Goal: Use online tool/utility

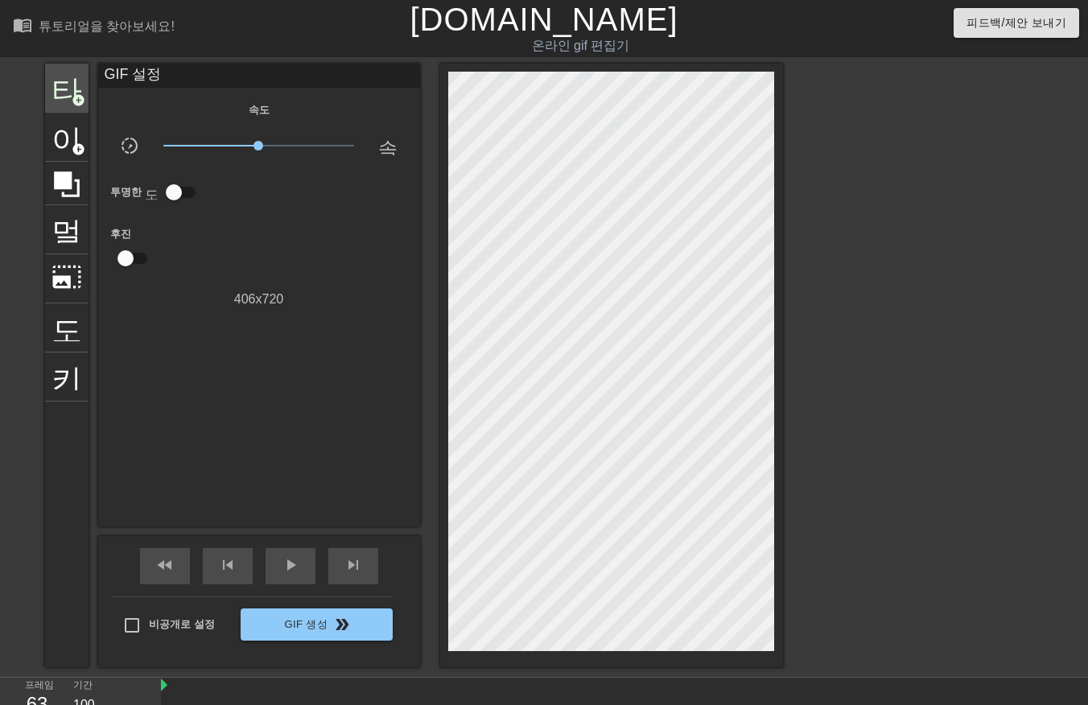
scroll to position [39, 0]
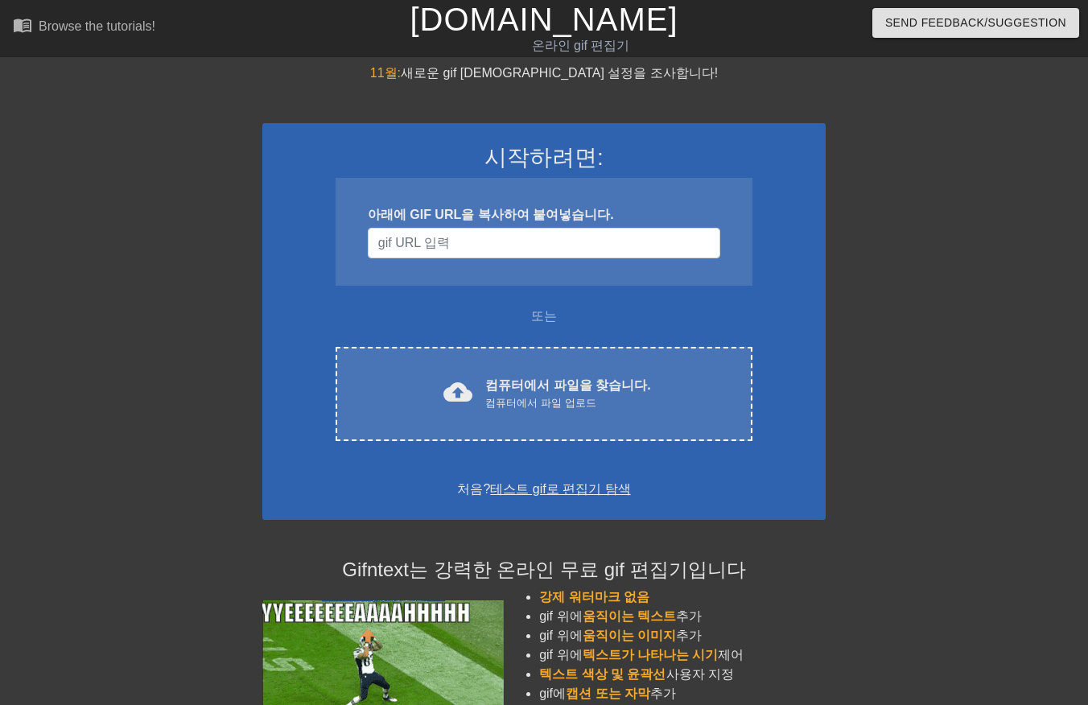
scroll to position [39, 0]
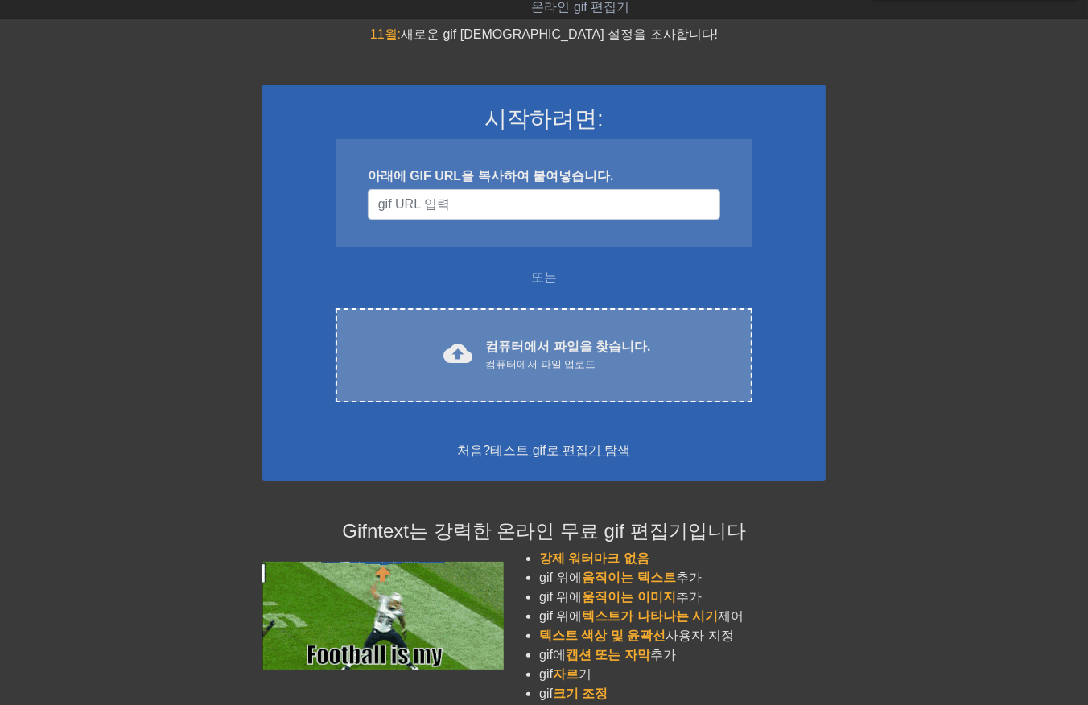
click at [567, 362] on div "컴퓨터에서 파일 업로드" at bounding box center [567, 365] width 165 height 16
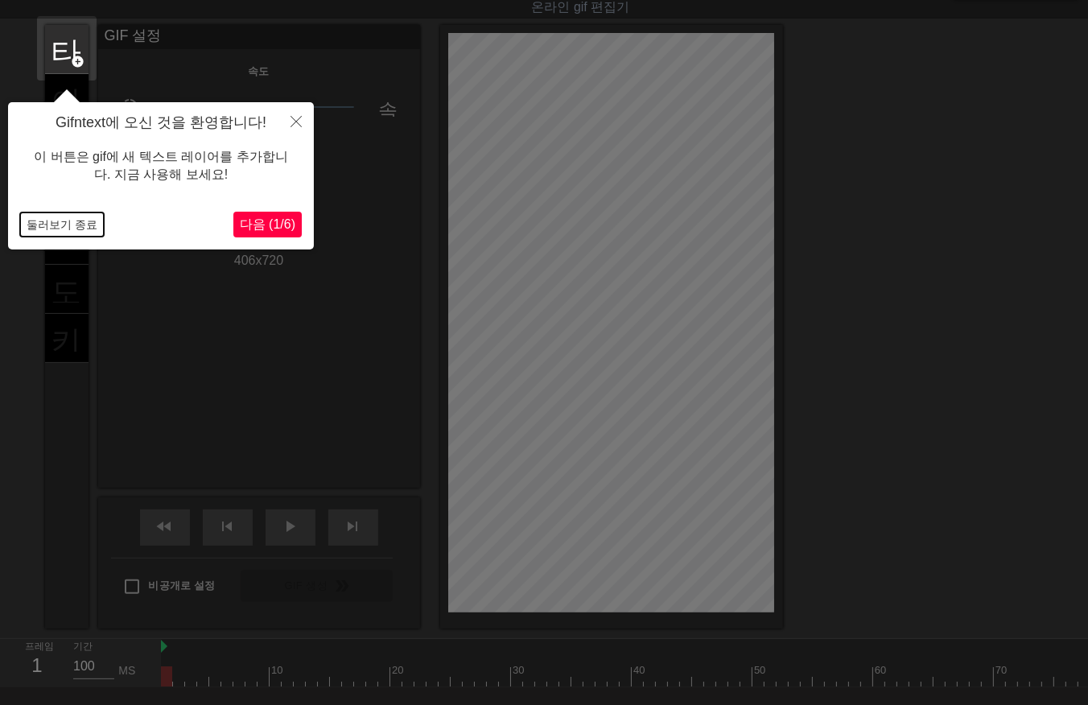
click at [53, 224] on button "둘러보기 종료" at bounding box center [62, 224] width 84 height 24
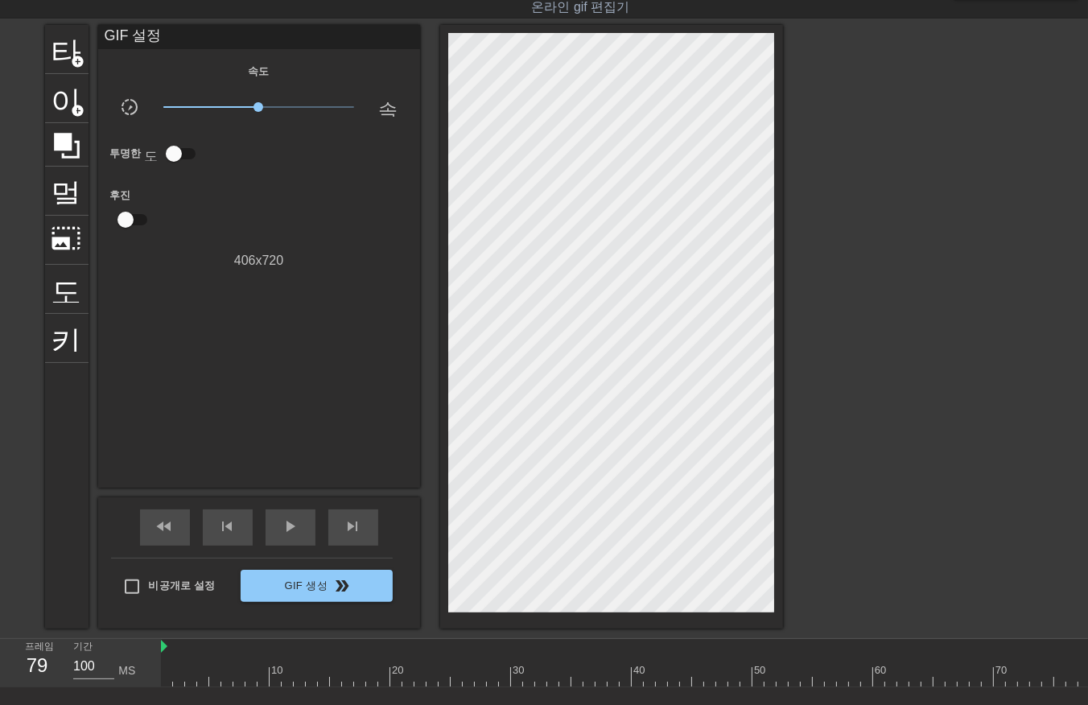
drag, startPoint x: 161, startPoint y: 677, endPoint x: 1040, endPoint y: 664, distance: 879.0
click at [1085, 672] on div at bounding box center [1084, 676] width 1847 height 20
click at [163, 680] on div at bounding box center [1084, 676] width 1847 height 20
drag, startPoint x: 171, startPoint y: 670, endPoint x: 1059, endPoint y: 642, distance: 889.0
click at [1087, 671] on html "menu_book 튜토리얼을 찾아보세요! Gifntext.com 온라인 gif 편집기 피드백/제안 보내기 타이틀 add_circle 이미지 a…" at bounding box center [544, 380] width 1088 height 838
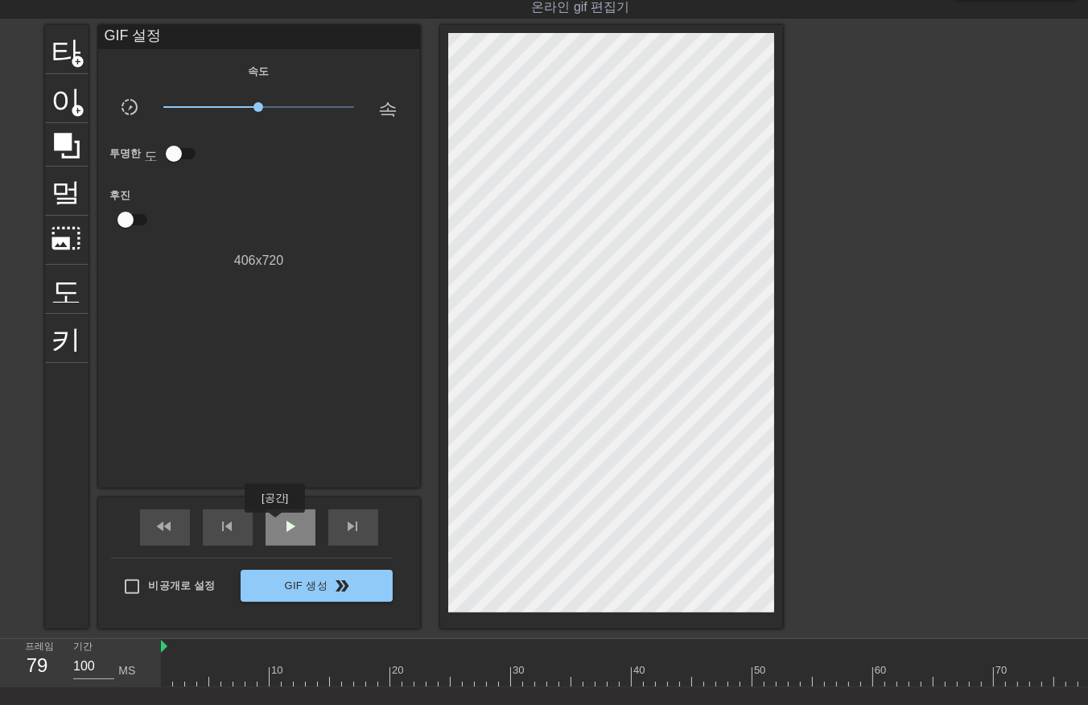
click at [274, 524] on div "play_arrow" at bounding box center [291, 527] width 50 height 36
click at [294, 519] on span "일시 중지" at bounding box center [290, 526] width 19 height 19
click at [1056, 679] on div at bounding box center [161, 676] width 1847 height 20
click at [1052, 676] on div at bounding box center [1054, 676] width 11 height 20
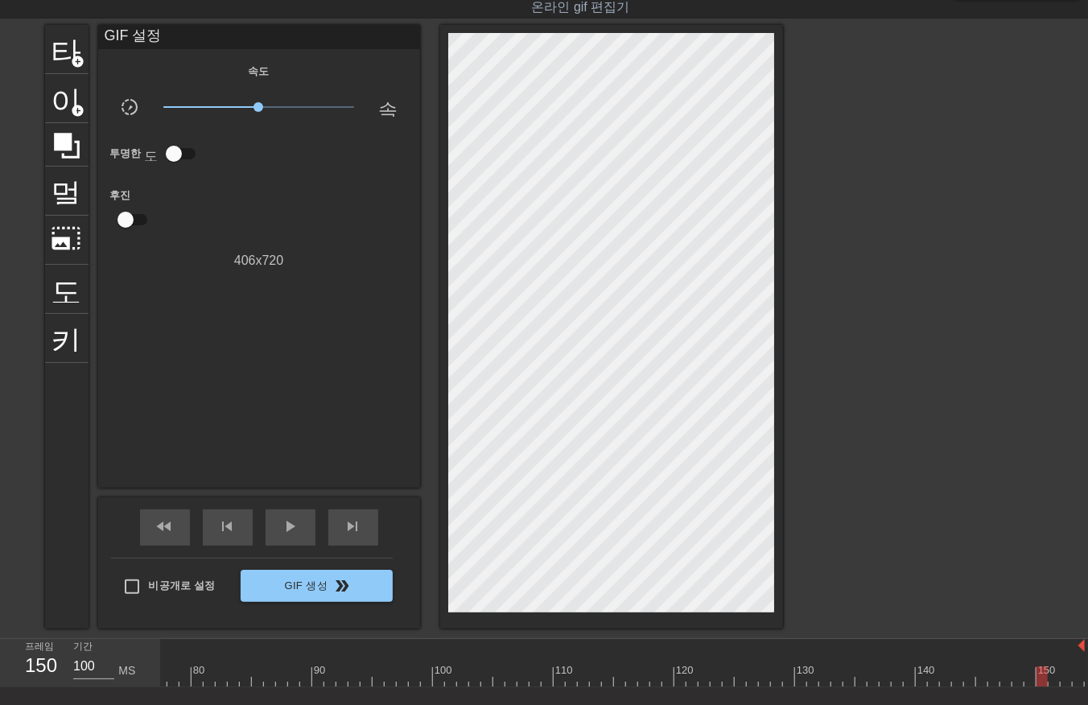
click at [1038, 679] on div at bounding box center [161, 676] width 1847 height 20
click at [1037, 674] on div at bounding box center [1042, 676] width 11 height 20
click at [1011, 671] on div at bounding box center [161, 676] width 1847 height 20
drag, startPoint x: 999, startPoint y: 670, endPoint x: 975, endPoint y: 665, distance: 24.6
click at [991, 669] on div at bounding box center [161, 676] width 1847 height 20
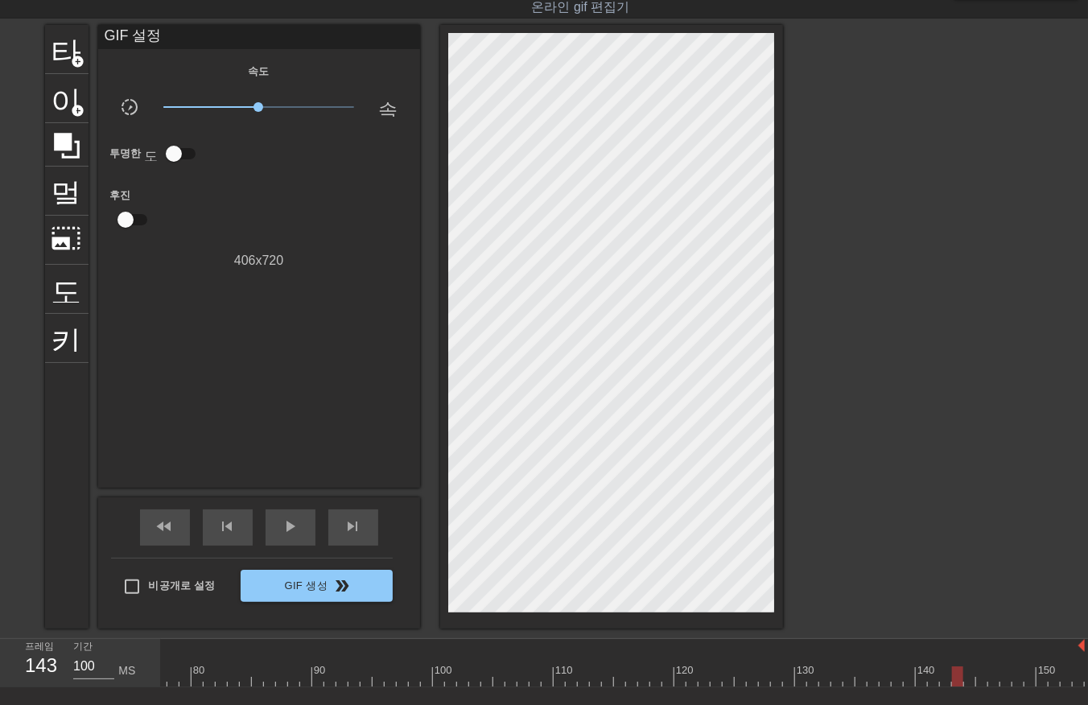
click at [959, 666] on div at bounding box center [161, 676] width 1847 height 20
drag, startPoint x: 951, startPoint y: 664, endPoint x: 923, endPoint y: 658, distance: 28.7
click at [940, 663] on div "10 20 30 40 50 60 70 80 90 100 110 120 130 140 150" at bounding box center [161, 668] width 1847 height 26
click at [918, 661] on div "140" at bounding box center [922, 665] width 12 height 20
drag, startPoint x: 905, startPoint y: 662, endPoint x: 892, endPoint y: 658, distance: 14.3
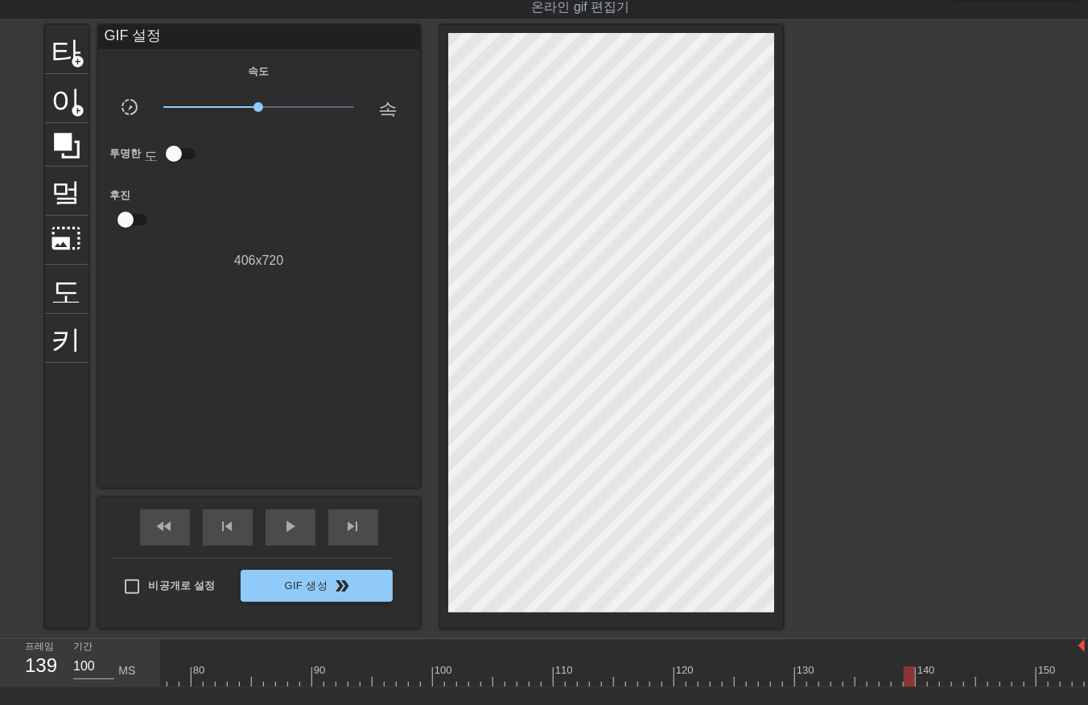
click at [901, 660] on div "10 20 30 40 50 60 70 80 90 100 110 120 130 140 150" at bounding box center [161, 668] width 1847 height 26
drag, startPoint x: 885, startPoint y: 665, endPoint x: 869, endPoint y: 654, distance: 19.2
click at [878, 661] on div "10 20 30 40 50 60 70 80 90 100 110 120 130 140 150" at bounding box center [161, 668] width 1847 height 26
drag, startPoint x: 864, startPoint y: 662, endPoint x: 825, endPoint y: 640, distance: 45.4
click at [859, 662] on div "10 20 30 40 50 60 70 80 90 100 110 120 130 140 150" at bounding box center [161, 668] width 1847 height 26
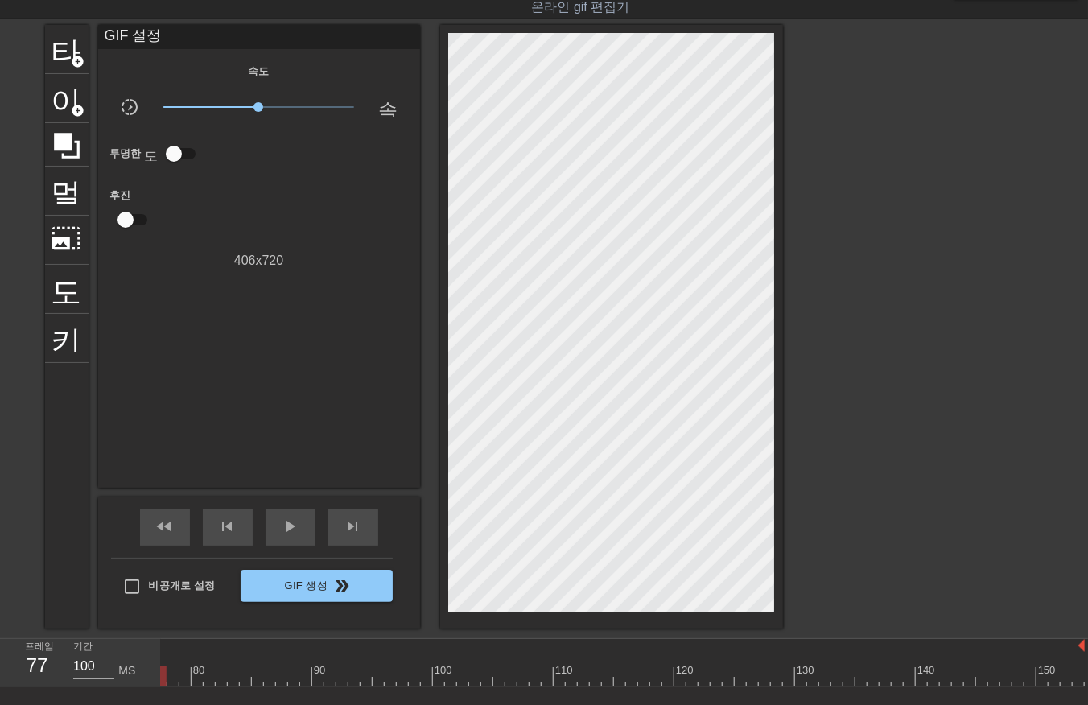
drag, startPoint x: 161, startPoint y: 673, endPoint x: 172, endPoint y: 686, distance: 17.1
click at [161, 676] on div at bounding box center [161, 676] width 1847 height 20
click at [162, 676] on div at bounding box center [1084, 676] width 1847 height 20
click at [175, 676] on div at bounding box center [1084, 676] width 1847 height 20
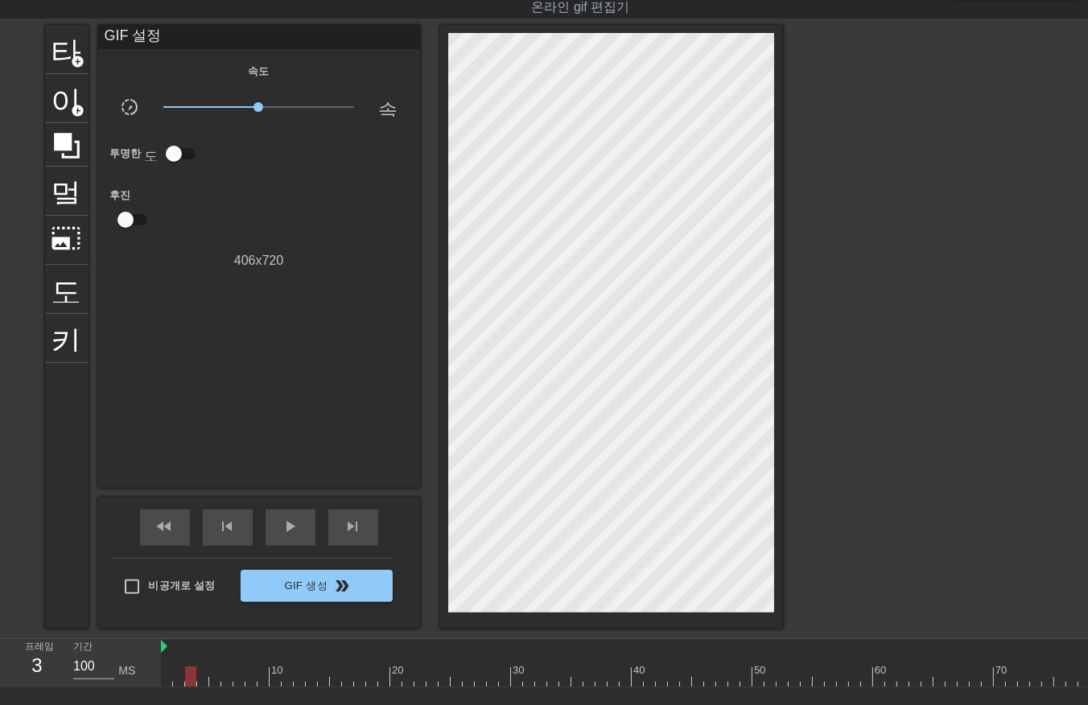
click at [190, 674] on div at bounding box center [1084, 676] width 1847 height 20
click at [202, 677] on div at bounding box center [1084, 676] width 1847 height 20
drag, startPoint x: 215, startPoint y: 678, endPoint x: 223, endPoint y: 686, distance: 11.4
click at [219, 685] on div at bounding box center [1084, 676] width 1847 height 20
drag, startPoint x: 225, startPoint y: 682, endPoint x: 235, endPoint y: 687, distance: 10.8
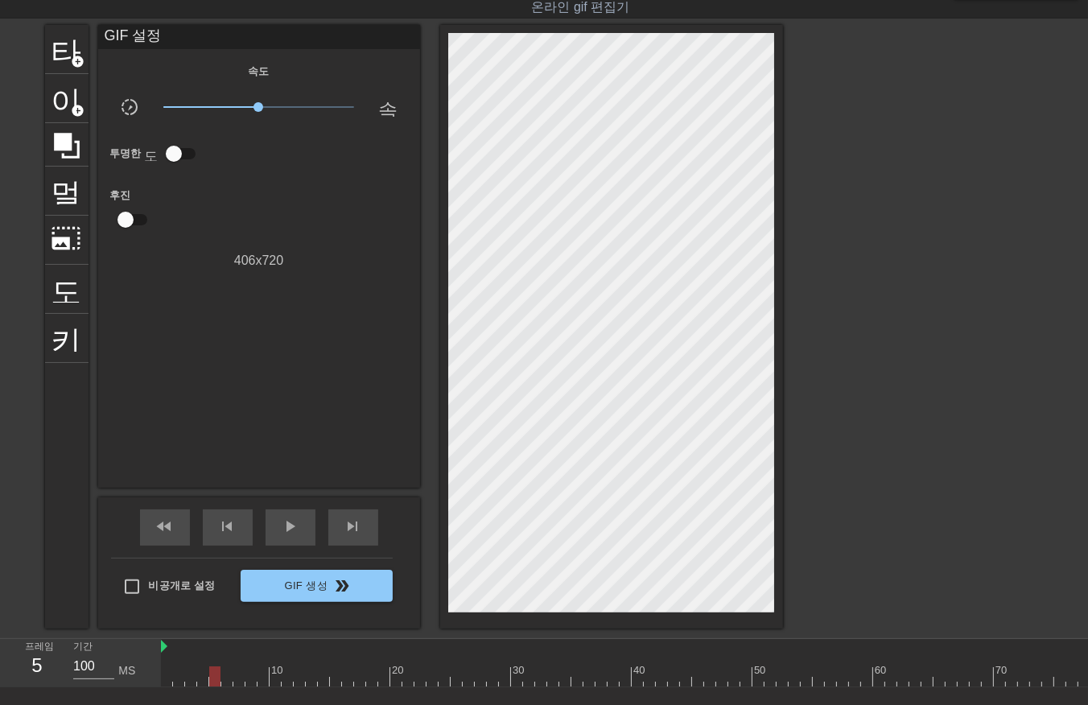
click at [229, 686] on div "10 20 30 40 50 60 70 80 90 100 110 120 130 140 150" at bounding box center [1084, 663] width 1847 height 48
drag, startPoint x: 236, startPoint y: 677, endPoint x: 250, endPoint y: 679, distance: 13.9
click at [238, 679] on div at bounding box center [1084, 676] width 1847 height 20
click at [250, 679] on div at bounding box center [1084, 676] width 1847 height 20
click at [262, 677] on div at bounding box center [1084, 676] width 1847 height 20
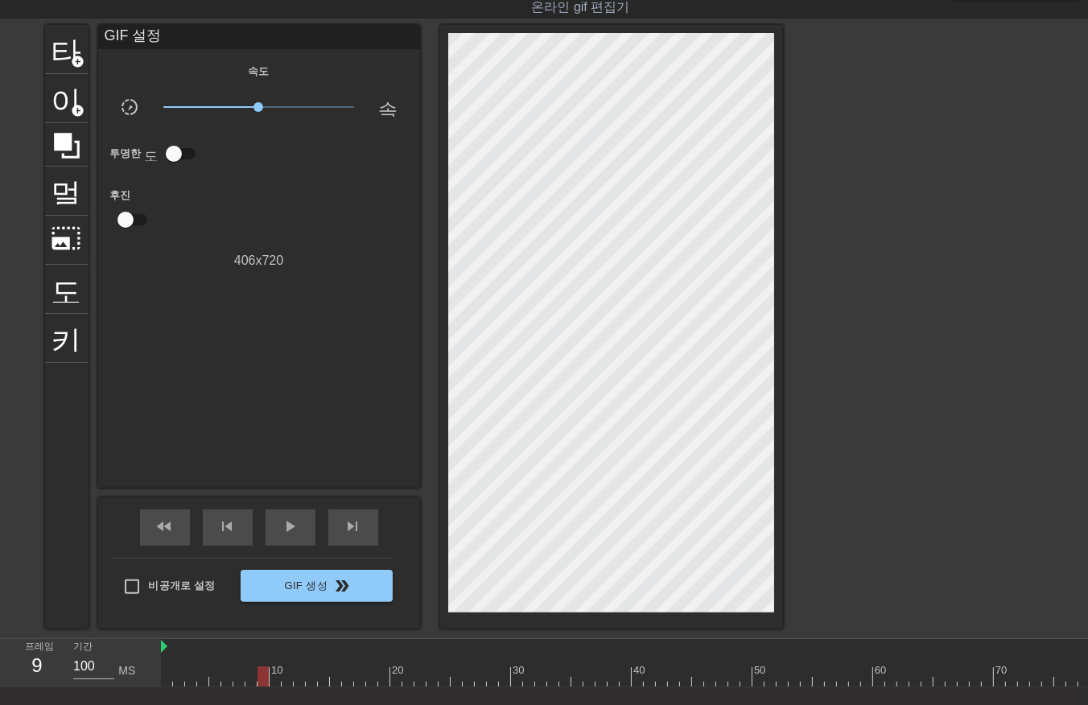
drag, startPoint x: 275, startPoint y: 678, endPoint x: 283, endPoint y: 686, distance: 11.4
click at [278, 682] on div at bounding box center [1084, 676] width 1847 height 20
drag, startPoint x: 284, startPoint y: 679, endPoint x: 298, endPoint y: 687, distance: 15.5
click at [284, 681] on div at bounding box center [1084, 676] width 1847 height 20
click at [301, 681] on div at bounding box center [1084, 676] width 1847 height 20
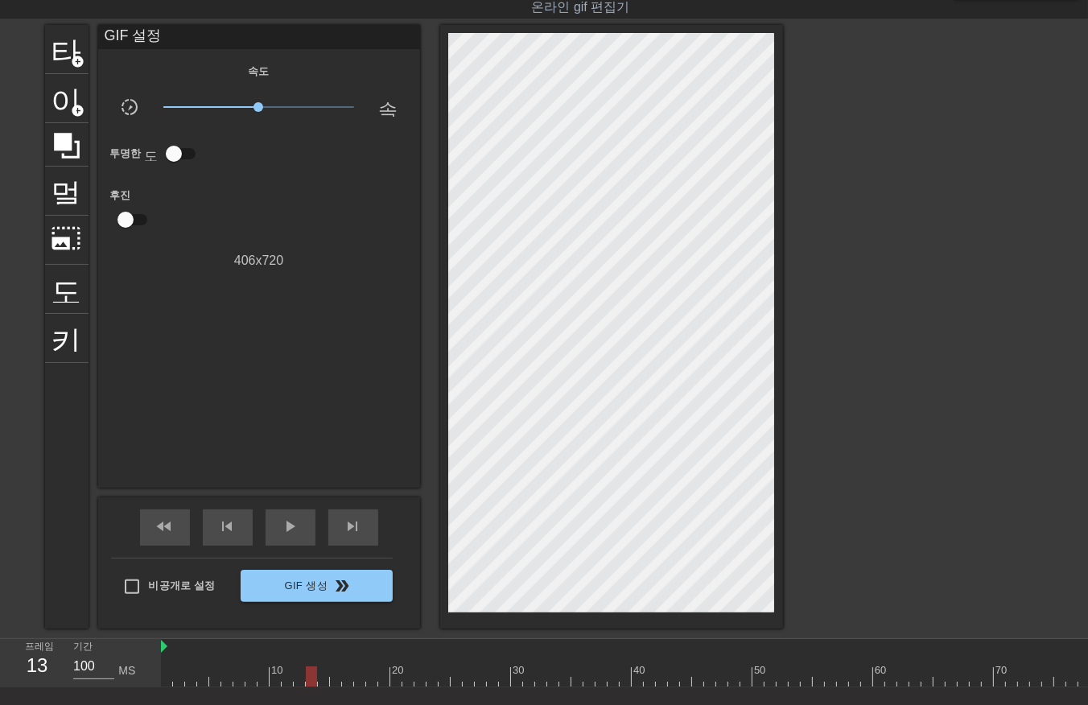
click at [312, 682] on div at bounding box center [1084, 676] width 1847 height 20
drag, startPoint x: 318, startPoint y: 677, endPoint x: 328, endPoint y: 687, distance: 14.8
click at [318, 678] on div at bounding box center [1084, 676] width 1847 height 20
click at [336, 684] on div at bounding box center [1084, 676] width 1847 height 20
drag, startPoint x: 347, startPoint y: 679, endPoint x: 353, endPoint y: 687, distance: 9.8
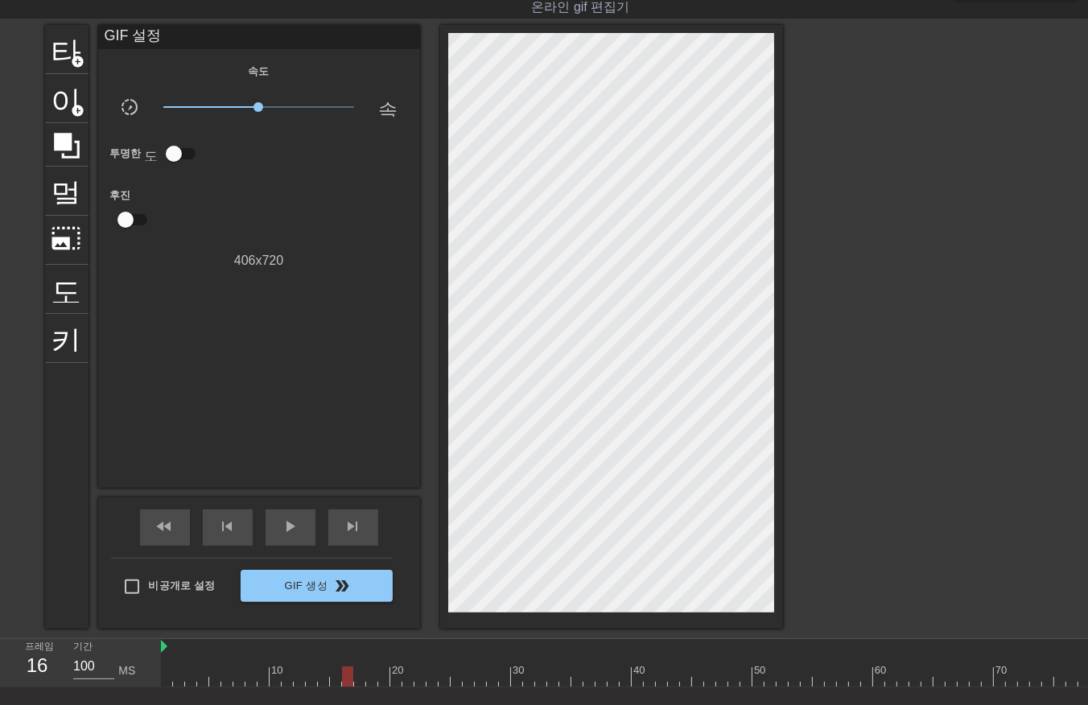
click at [347, 680] on div at bounding box center [1084, 676] width 1847 height 20
click at [359, 684] on div at bounding box center [1084, 676] width 1847 height 20
drag, startPoint x: 366, startPoint y: 674, endPoint x: 379, endPoint y: 685, distance: 16.6
click at [379, 685] on div at bounding box center [1084, 676] width 1847 height 20
click at [372, 679] on div at bounding box center [1084, 676] width 1847 height 20
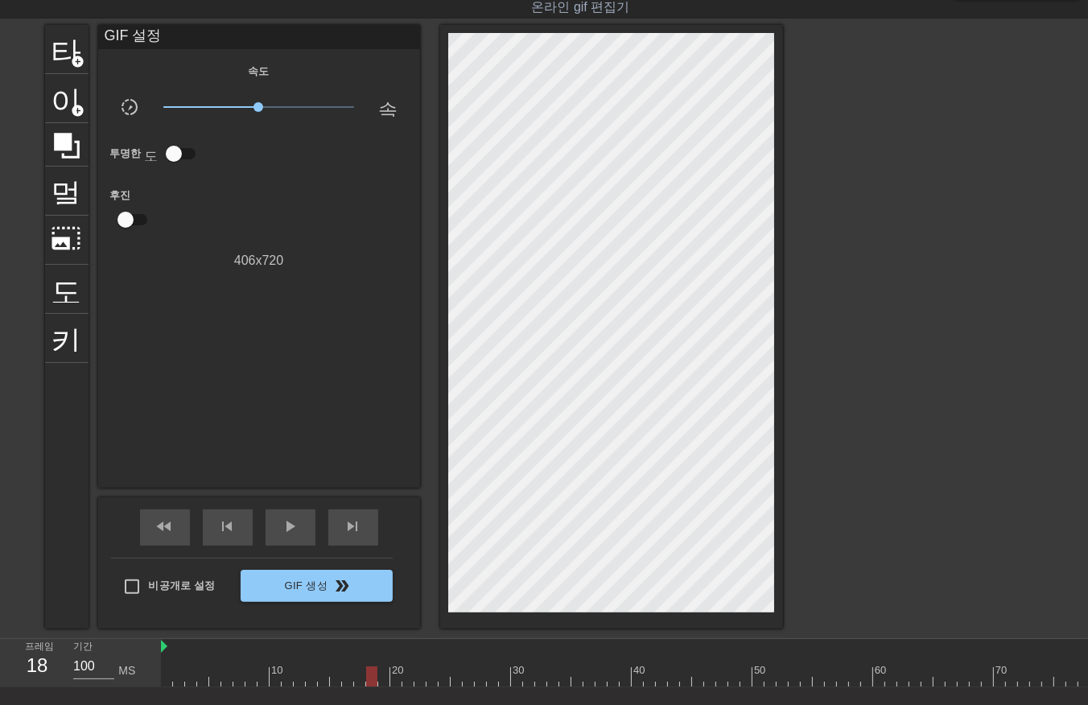
click at [382, 674] on div at bounding box center [1084, 676] width 1847 height 20
click at [397, 678] on div at bounding box center [1084, 676] width 1847 height 20
click at [408, 683] on div at bounding box center [1084, 676] width 1847 height 20
click at [419, 679] on div at bounding box center [1084, 676] width 1847 height 20
click at [431, 679] on div at bounding box center [1084, 676] width 1847 height 20
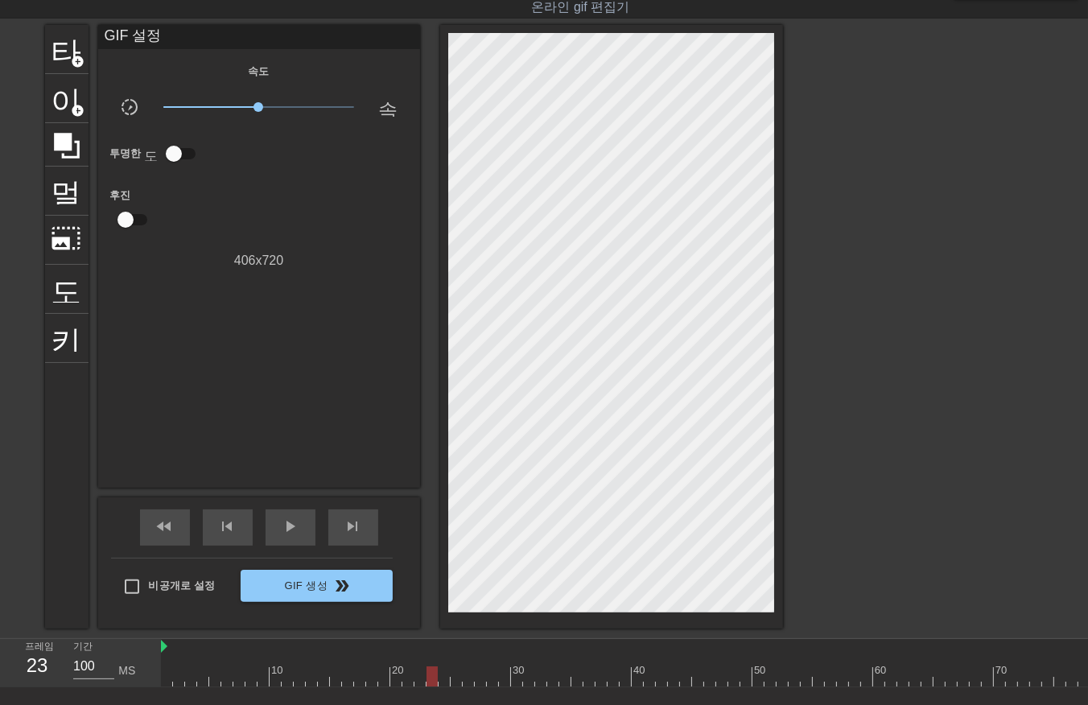
click at [440, 680] on div at bounding box center [1084, 676] width 1847 height 20
click at [454, 683] on div at bounding box center [1084, 676] width 1847 height 20
drag, startPoint x: 470, startPoint y: 682, endPoint x: 476, endPoint y: 688, distance: 8.6
click at [471, 685] on div at bounding box center [1084, 676] width 1847 height 20
drag, startPoint x: 478, startPoint y: 679, endPoint x: 481, endPoint y: 687, distance: 9.4
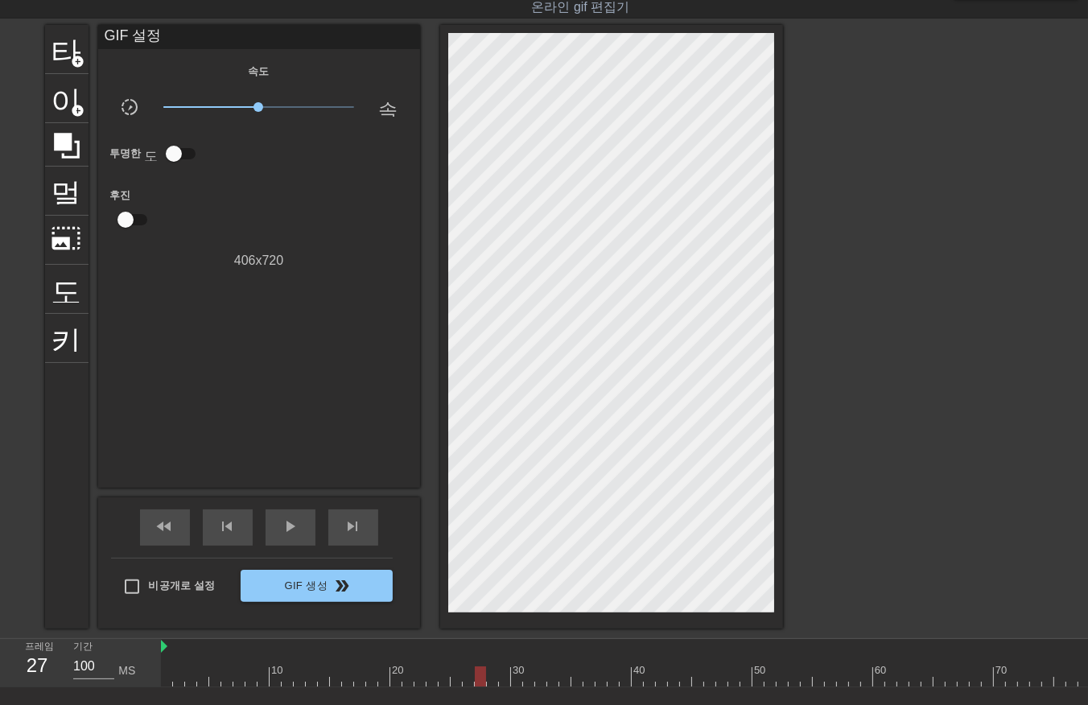
click at [479, 683] on div at bounding box center [1084, 676] width 1847 height 20
click at [493, 679] on div at bounding box center [1084, 676] width 1847 height 20
click at [502, 678] on div at bounding box center [1084, 676] width 1847 height 20
drag, startPoint x: 518, startPoint y: 674, endPoint x: 521, endPoint y: 683, distance: 8.7
click at [518, 679] on div at bounding box center [1084, 676] width 1847 height 20
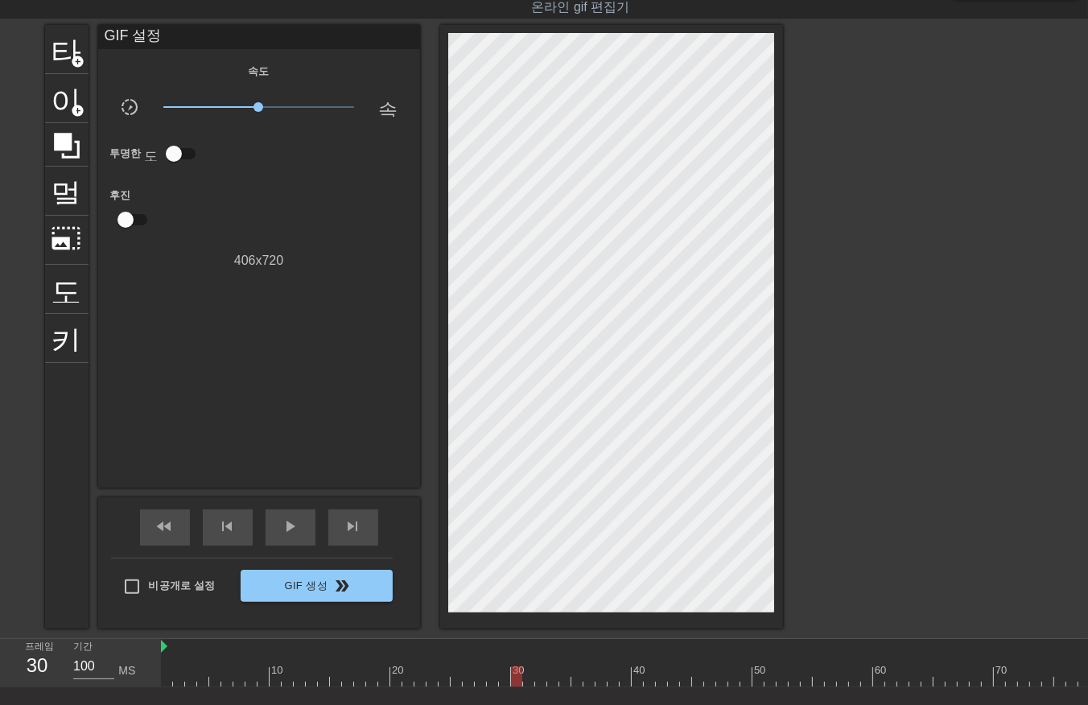
click at [527, 682] on div at bounding box center [1084, 676] width 1847 height 20
click at [540, 682] on div at bounding box center [1084, 676] width 1847 height 20
click at [551, 683] on div at bounding box center [1084, 676] width 1847 height 20
drag, startPoint x: 561, startPoint y: 678, endPoint x: 568, endPoint y: 689, distance: 13.4
click at [562, 681] on div at bounding box center [1084, 676] width 1847 height 20
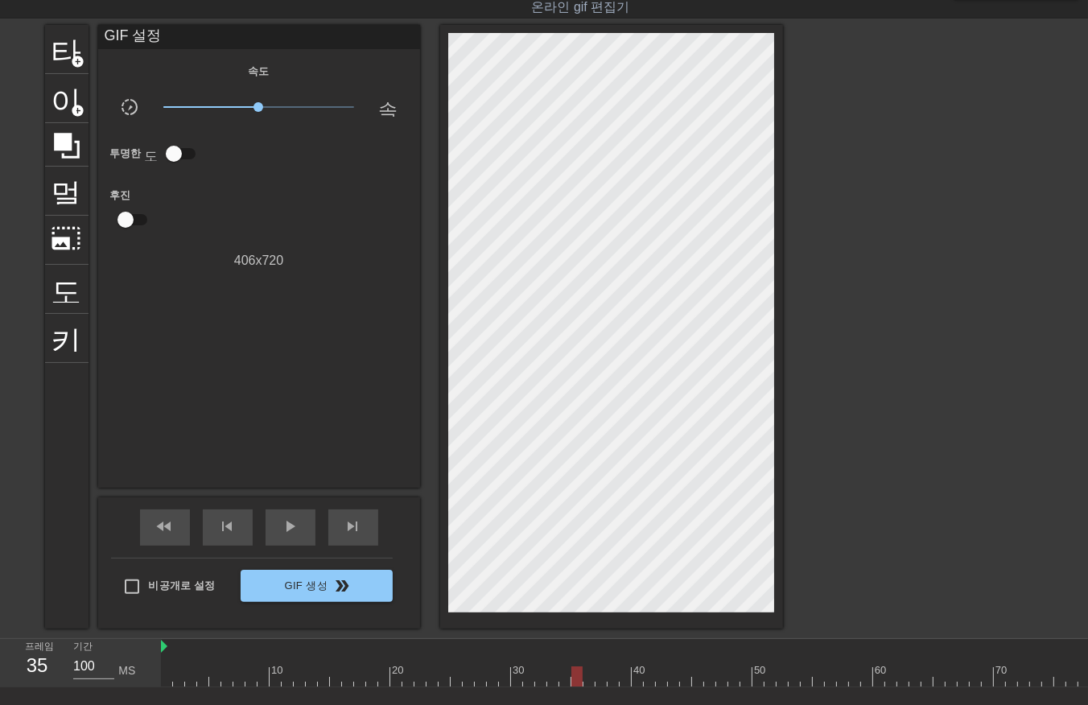
drag, startPoint x: 580, startPoint y: 674, endPoint x: 583, endPoint y: 687, distance: 13.1
click at [580, 685] on div at bounding box center [1084, 676] width 1847 height 20
click at [592, 683] on div at bounding box center [1084, 676] width 1847 height 20
click at [602, 679] on div at bounding box center [1084, 676] width 1847 height 20
drag, startPoint x: 613, startPoint y: 679, endPoint x: 625, endPoint y: 679, distance: 11.3
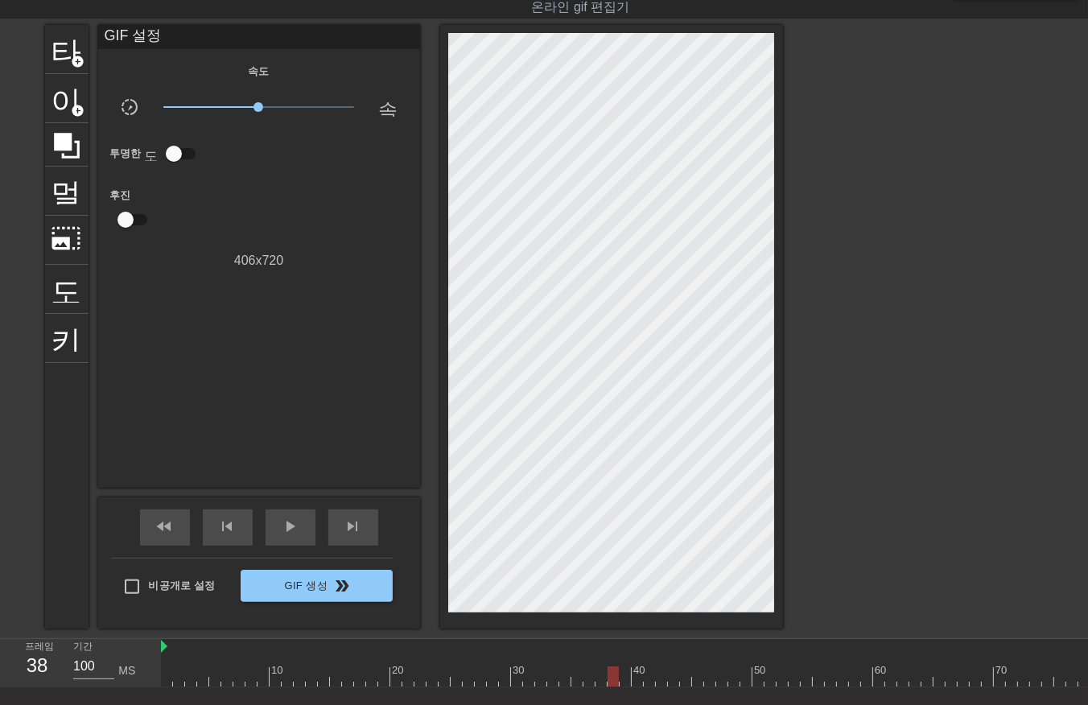
click at [613, 681] on div at bounding box center [1084, 676] width 1847 height 20
click at [625, 679] on div at bounding box center [1084, 676] width 1847 height 20
drag, startPoint x: 637, startPoint y: 677, endPoint x: 637, endPoint y: 686, distance: 8.9
click at [637, 684] on div at bounding box center [1084, 676] width 1847 height 20
drag, startPoint x: 647, startPoint y: 679, endPoint x: 663, endPoint y: 692, distance: 21.1
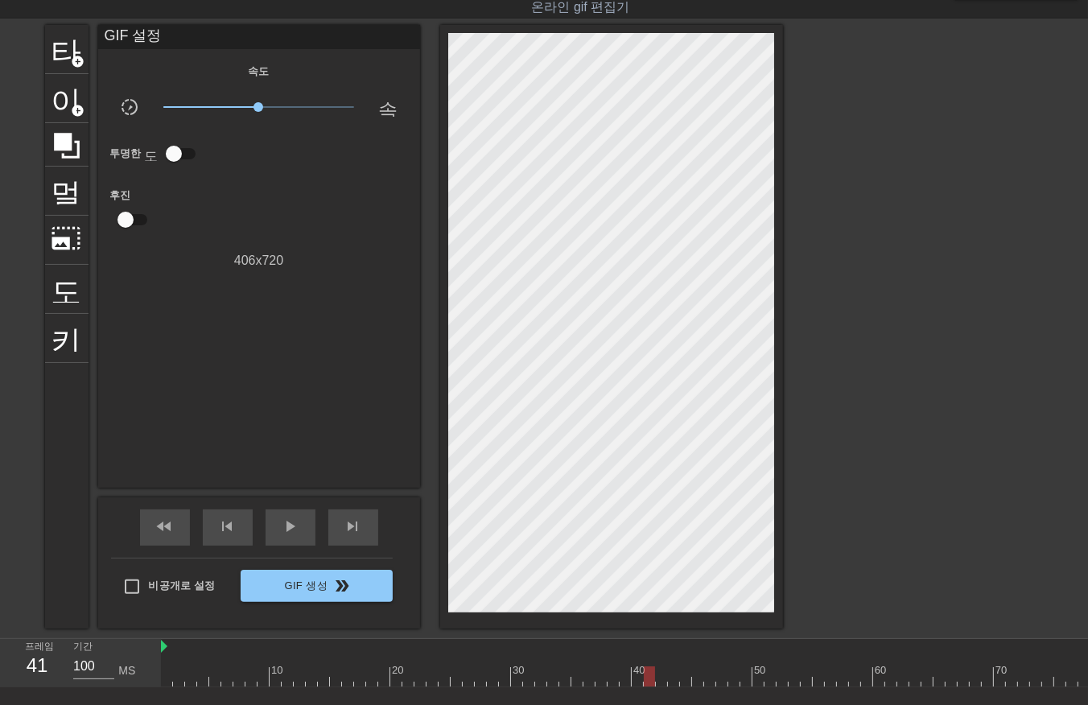
click at [649, 683] on div at bounding box center [1084, 676] width 1847 height 20
drag, startPoint x: 660, startPoint y: 678, endPoint x: 663, endPoint y: 690, distance: 12.5
click at [661, 686] on div "10 20 30 40 50 60 70 80 90 100 110 120 130 140 150" at bounding box center [1084, 663] width 1847 height 48
drag, startPoint x: 674, startPoint y: 677, endPoint x: 683, endPoint y: 683, distance: 10.5
click at [677, 682] on div at bounding box center [1084, 676] width 1847 height 20
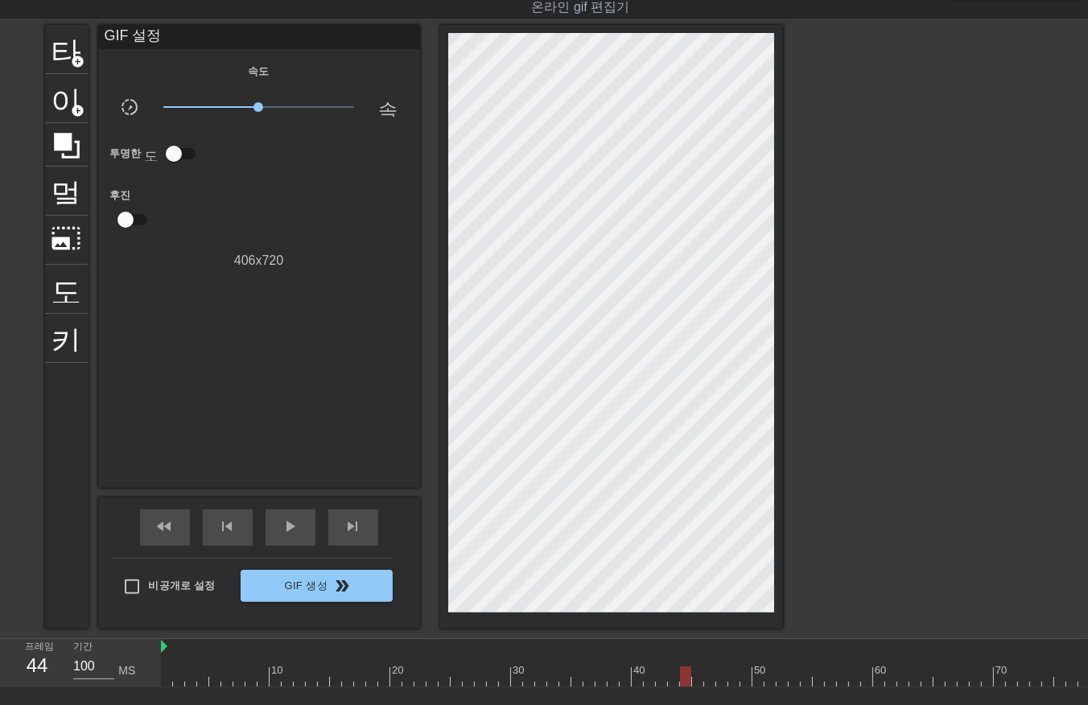
drag, startPoint x: 684, startPoint y: 674, endPoint x: 699, endPoint y: 691, distance: 21.7
click at [685, 679] on div at bounding box center [1084, 676] width 1847 height 20
click at [697, 679] on div at bounding box center [1084, 676] width 1847 height 20
click at [707, 680] on div at bounding box center [1084, 676] width 1847 height 20
drag, startPoint x: 720, startPoint y: 676, endPoint x: 726, endPoint y: 685, distance: 10.5
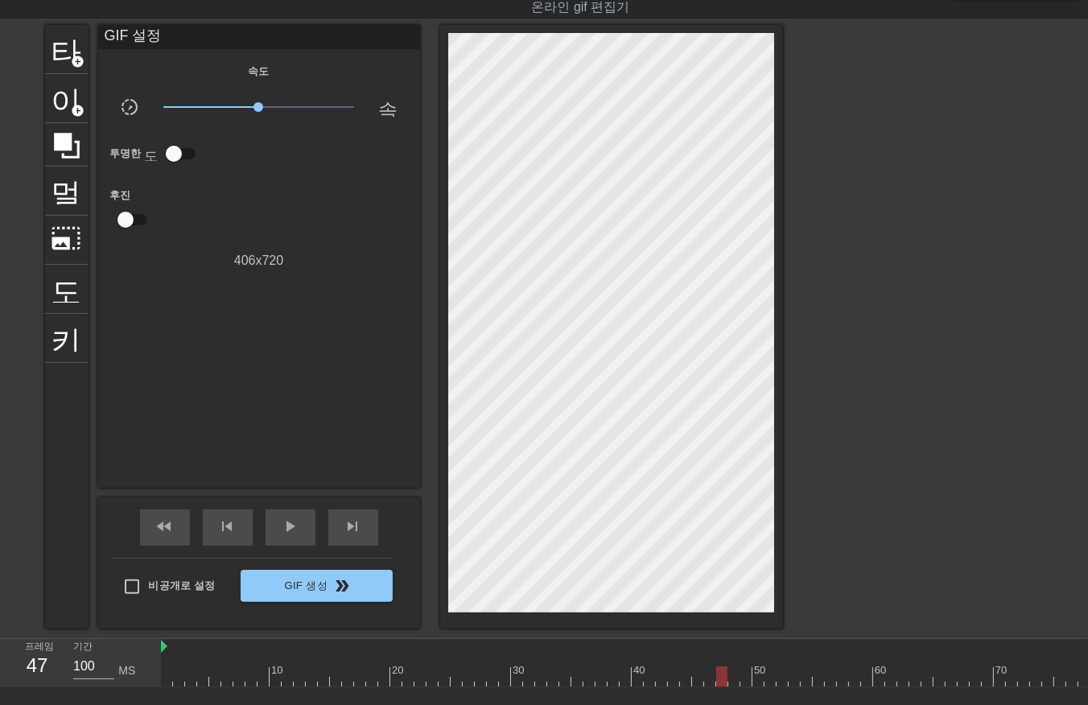
click at [721, 679] on div at bounding box center [1084, 676] width 1847 height 20
drag, startPoint x: 731, startPoint y: 674, endPoint x: 735, endPoint y: 687, distance: 13.5
click at [731, 679] on div at bounding box center [1084, 676] width 1847 height 20
drag, startPoint x: 745, startPoint y: 671, endPoint x: 749, endPoint y: 686, distance: 14.8
click at [745, 679] on div at bounding box center [1084, 676] width 1847 height 20
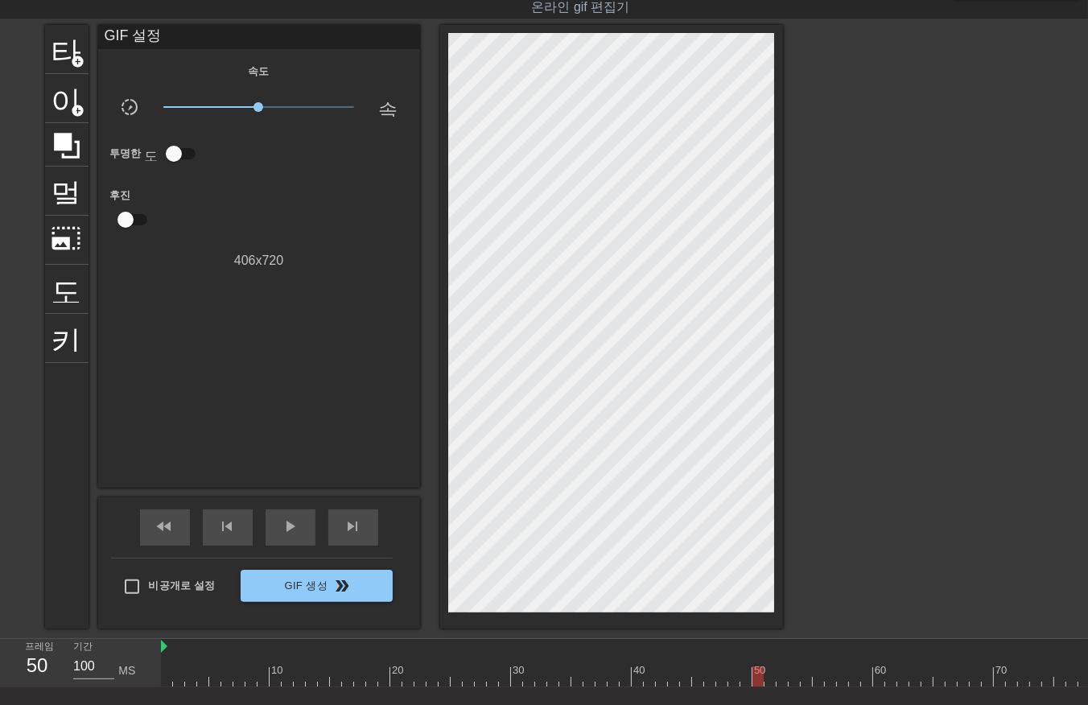
drag, startPoint x: 759, startPoint y: 674, endPoint x: 757, endPoint y: 684, distance: 10.6
click at [758, 682] on div at bounding box center [1084, 676] width 1847 height 20
drag, startPoint x: 768, startPoint y: 674, endPoint x: 770, endPoint y: 687, distance: 13.9
click at [769, 683] on div at bounding box center [1084, 676] width 1847 height 20
drag, startPoint x: 782, startPoint y: 677, endPoint x: 782, endPoint y: 687, distance: 9.7
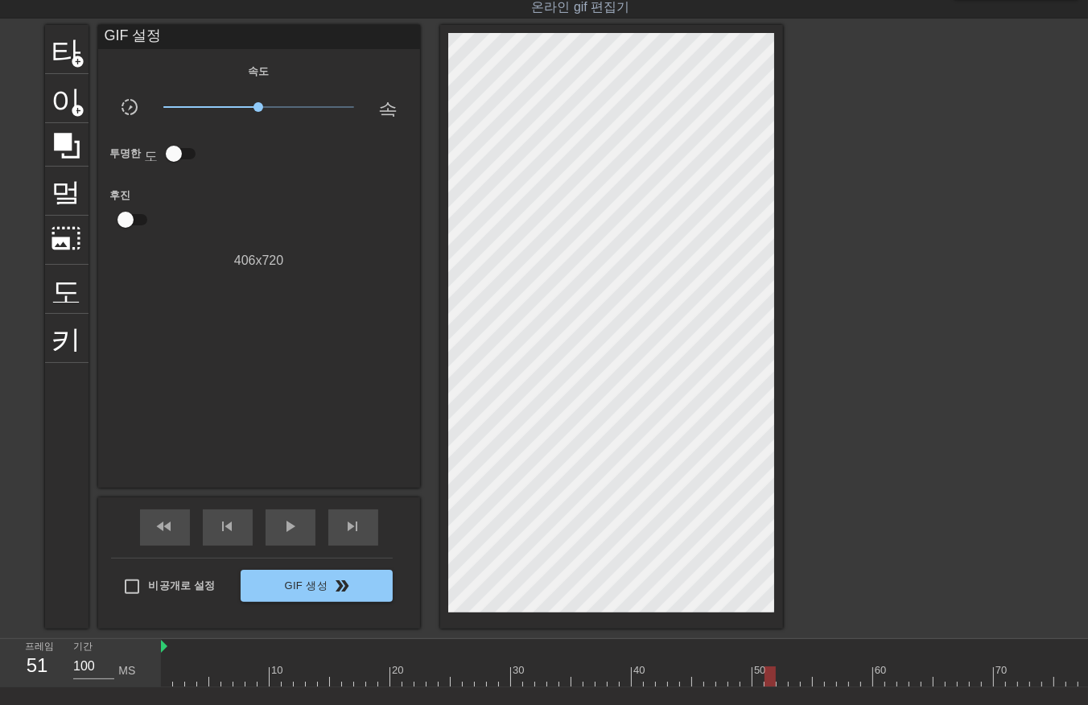
click at [782, 681] on div at bounding box center [1084, 676] width 1847 height 20
drag, startPoint x: 790, startPoint y: 673, endPoint x: 795, endPoint y: 682, distance: 10.5
click at [790, 677] on div at bounding box center [1084, 676] width 1847 height 20
drag, startPoint x: 806, startPoint y: 676, endPoint x: 814, endPoint y: 688, distance: 14.1
click at [806, 684] on div at bounding box center [1084, 676] width 1847 height 20
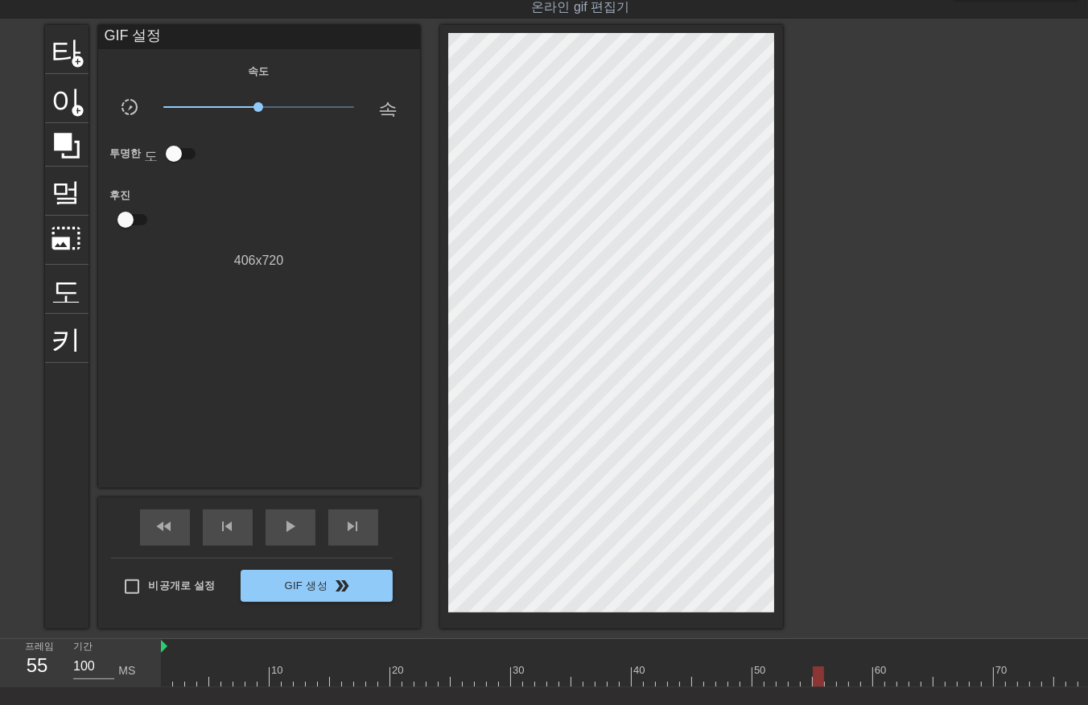
click at [815, 685] on div at bounding box center [1084, 676] width 1847 height 20
drag, startPoint x: 827, startPoint y: 677, endPoint x: 827, endPoint y: 687, distance: 10.5
click at [827, 684] on div at bounding box center [1084, 676] width 1847 height 20
click at [840, 682] on div at bounding box center [1084, 676] width 1847 height 20
click at [854, 679] on div at bounding box center [1084, 676] width 1847 height 20
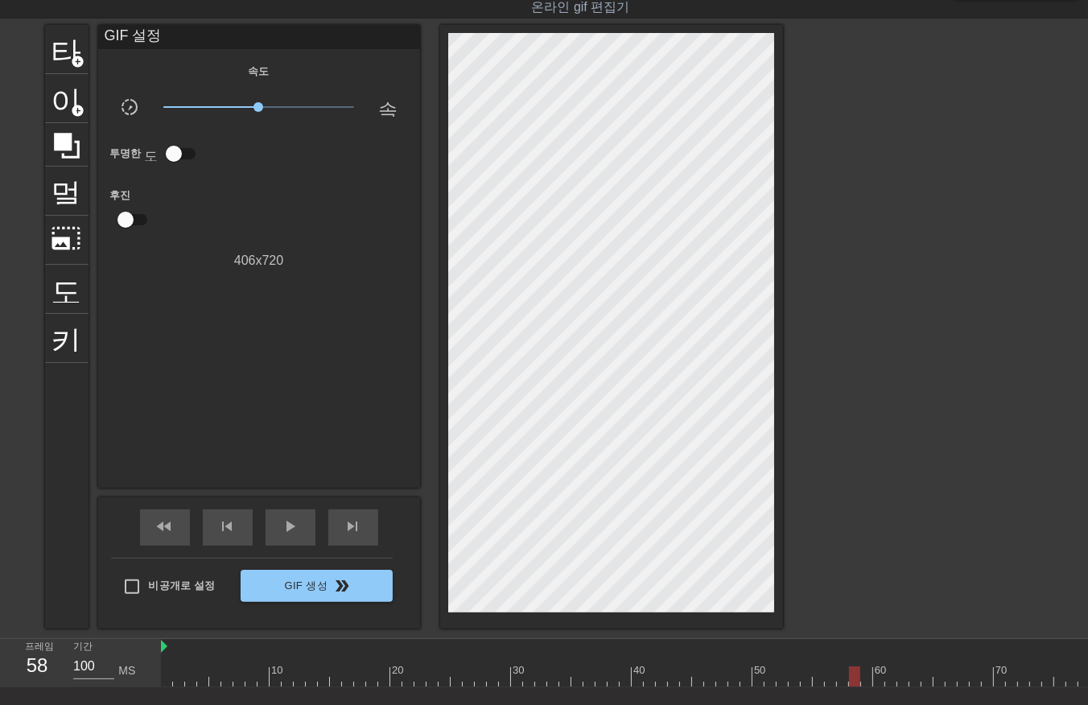
drag, startPoint x: 862, startPoint y: 673, endPoint x: 863, endPoint y: 682, distance: 8.9
click at [863, 679] on div at bounding box center [1084, 676] width 1847 height 20
drag, startPoint x: 877, startPoint y: 678, endPoint x: 880, endPoint y: 688, distance: 10.7
click at [880, 687] on div "10 20 30 40 50 60 70 80 90 100 110 120 130 140 150" at bounding box center [624, 663] width 927 height 48
drag, startPoint x: 890, startPoint y: 676, endPoint x: 890, endPoint y: 689, distance: 12.9
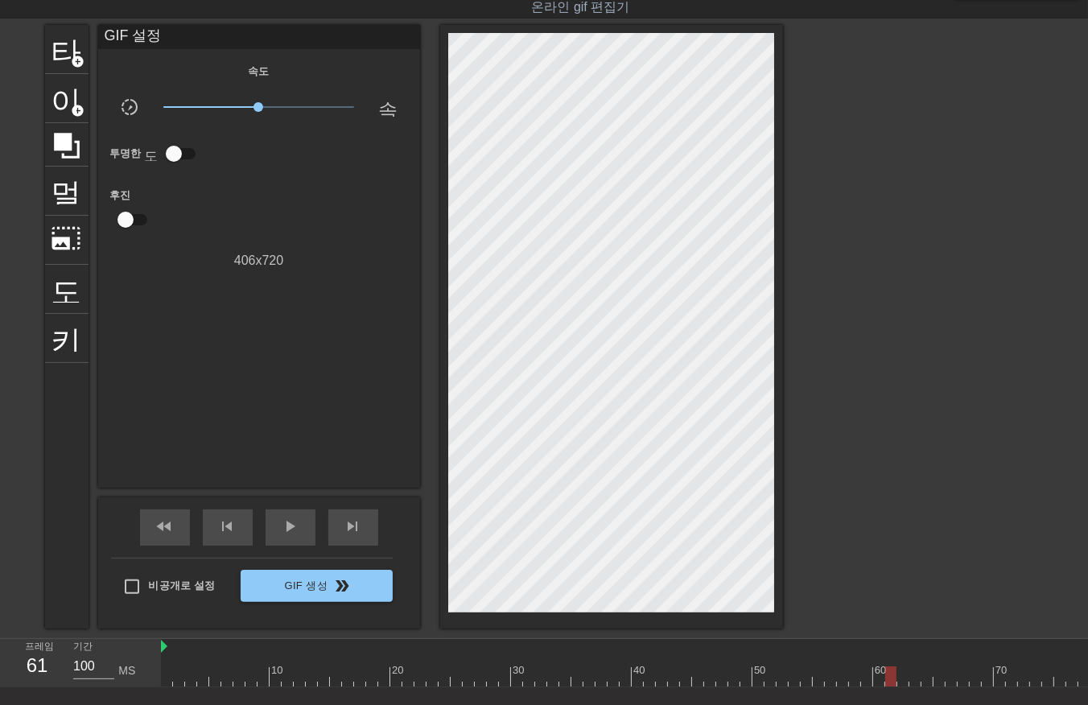
click at [890, 687] on div "10 20 30 40 50 60 70 80 90 100 110 120 130 140 150" at bounding box center [624, 663] width 927 height 48
click at [902, 681] on div at bounding box center [1084, 676] width 1847 height 20
click at [913, 682] on div at bounding box center [1084, 676] width 1847 height 20
drag, startPoint x: 927, startPoint y: 674, endPoint x: 931, endPoint y: 684, distance: 11.2
click at [927, 679] on div at bounding box center [1084, 676] width 1847 height 20
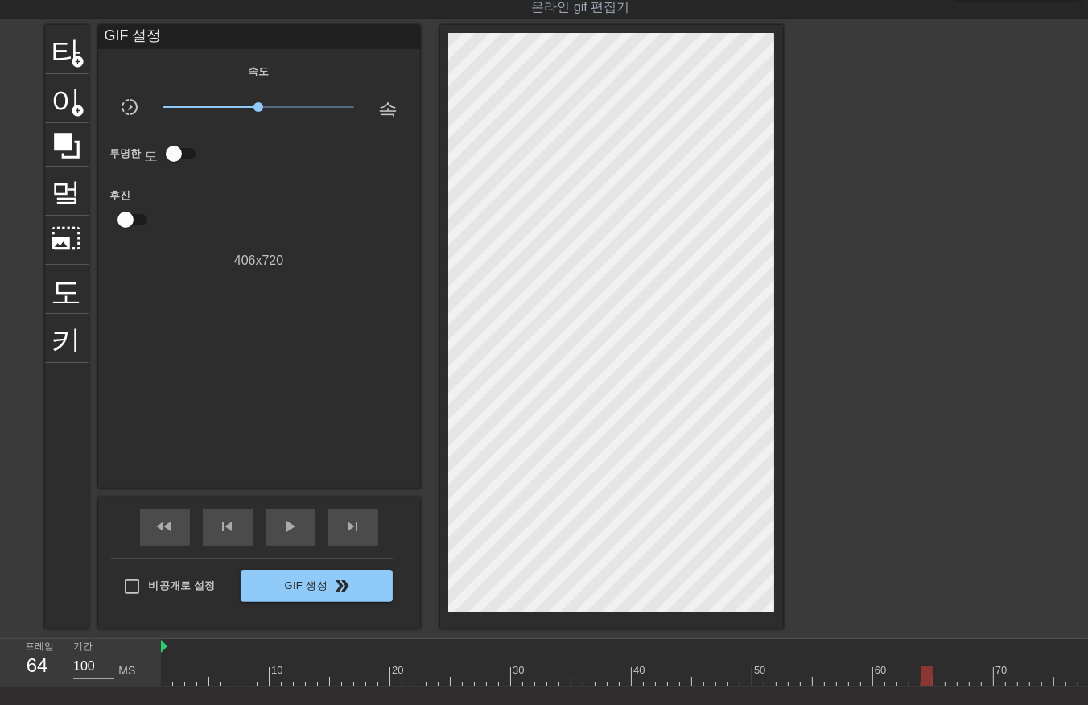
click at [939, 681] on div at bounding box center [1084, 676] width 1847 height 20
drag, startPoint x: 948, startPoint y: 677, endPoint x: 948, endPoint y: 689, distance: 12.1
click at [948, 685] on div at bounding box center [1084, 676] width 1847 height 20
click at [960, 684] on div at bounding box center [1084, 676] width 1847 height 20
click at [972, 684] on div at bounding box center [1084, 676] width 1847 height 20
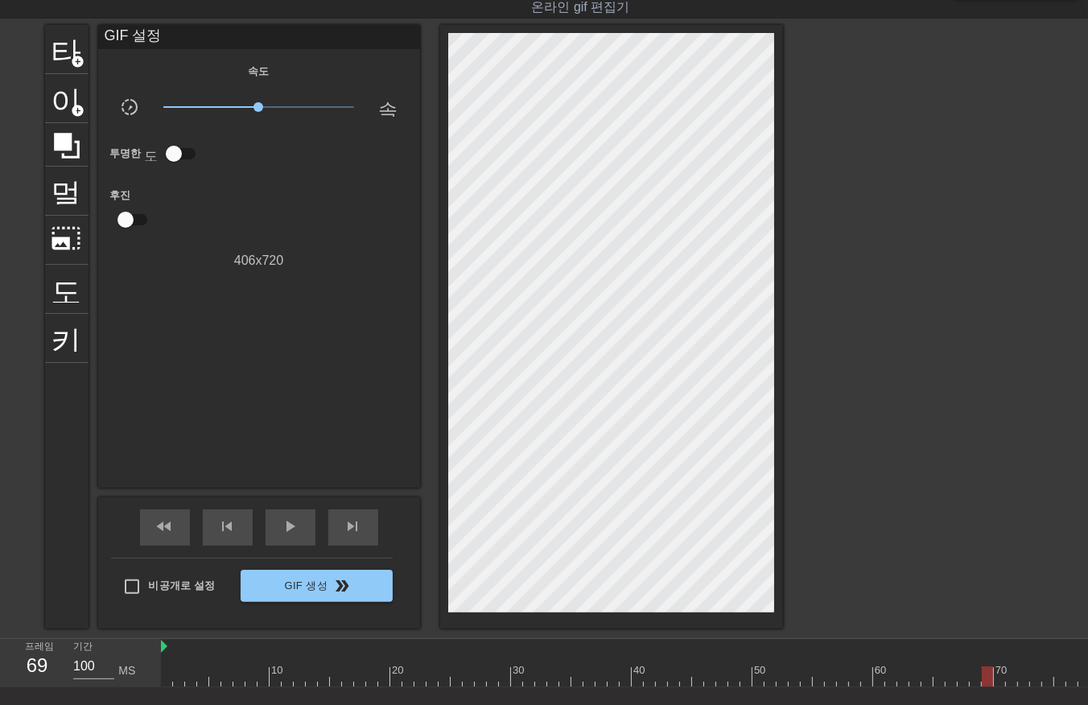
click at [986, 686] on div "10 20 30 40 50 60 70 80 90 100 110 120 130 140 150" at bounding box center [1084, 663] width 1847 height 48
click at [1000, 682] on div at bounding box center [1084, 676] width 1847 height 20
drag, startPoint x: 209, startPoint y: 679, endPoint x: 212, endPoint y: 688, distance: 9.2
click at [210, 683] on div at bounding box center [286, 676] width 1847 height 20
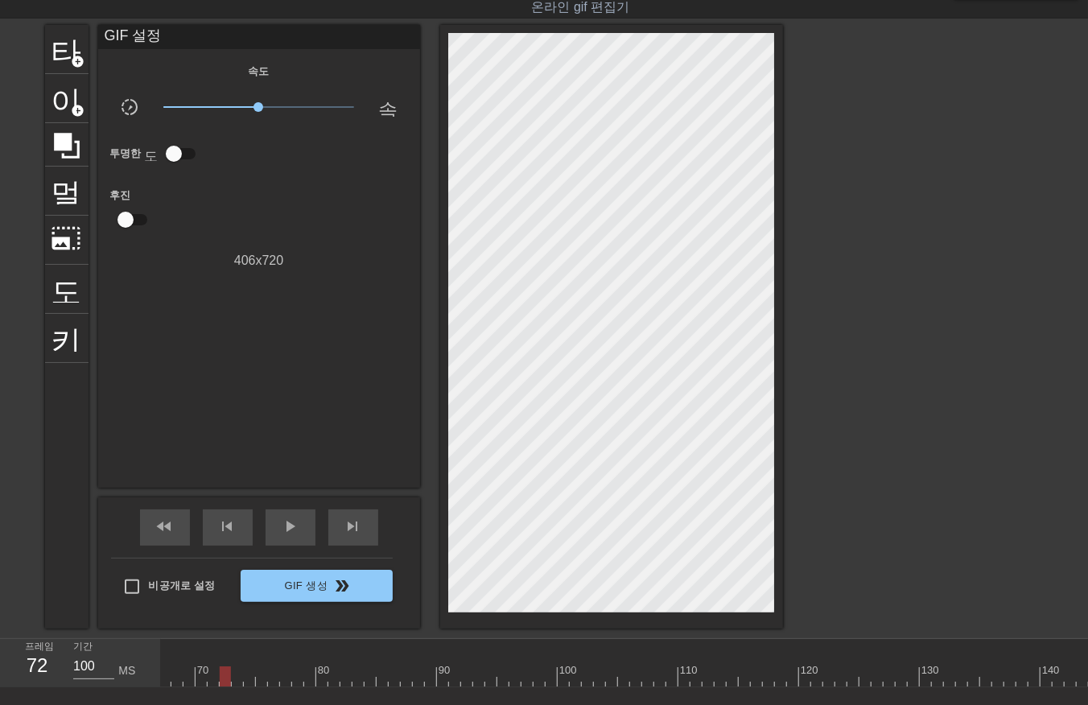
drag, startPoint x: 221, startPoint y: 676, endPoint x: 232, endPoint y: 694, distance: 20.6
click at [222, 677] on div at bounding box center [286, 676] width 1847 height 20
click at [235, 679] on div at bounding box center [286, 676] width 1847 height 20
drag, startPoint x: 248, startPoint y: 679, endPoint x: 256, endPoint y: 691, distance: 13.8
click at [248, 682] on div at bounding box center [286, 676] width 1847 height 20
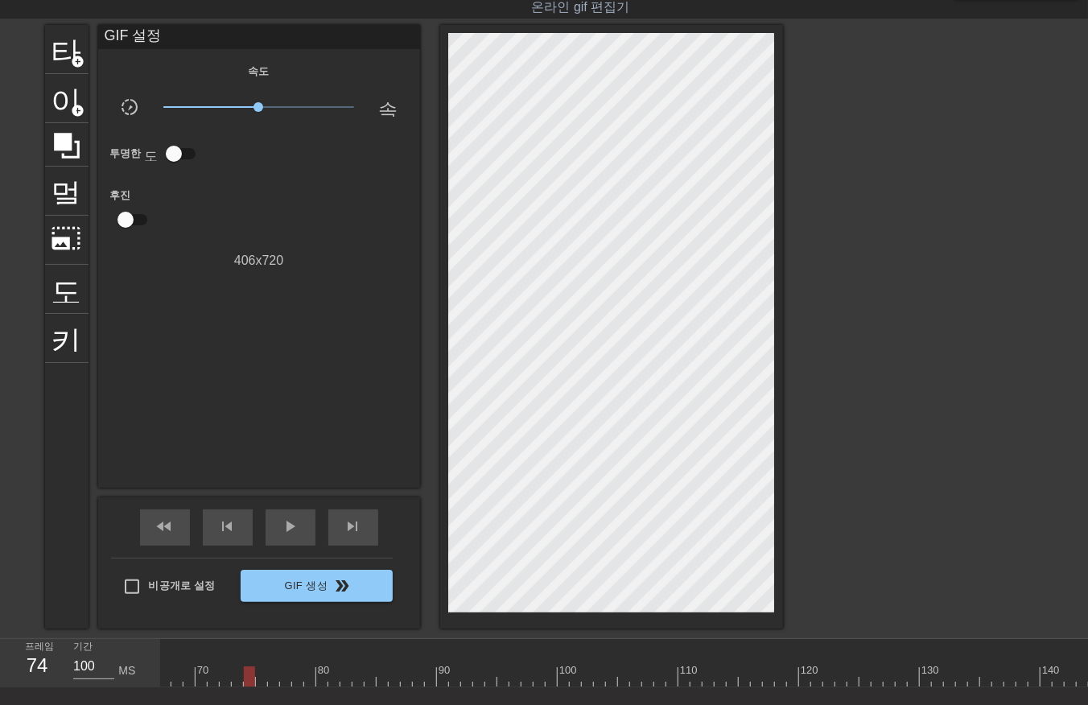
click at [259, 682] on div at bounding box center [286, 676] width 1847 height 20
drag, startPoint x: 272, startPoint y: 677, endPoint x: 274, endPoint y: 687, distance: 10.7
click at [274, 680] on div at bounding box center [286, 676] width 1847 height 20
click at [283, 680] on div at bounding box center [286, 676] width 1847 height 20
drag, startPoint x: 295, startPoint y: 678, endPoint x: 311, endPoint y: 682, distance: 16.6
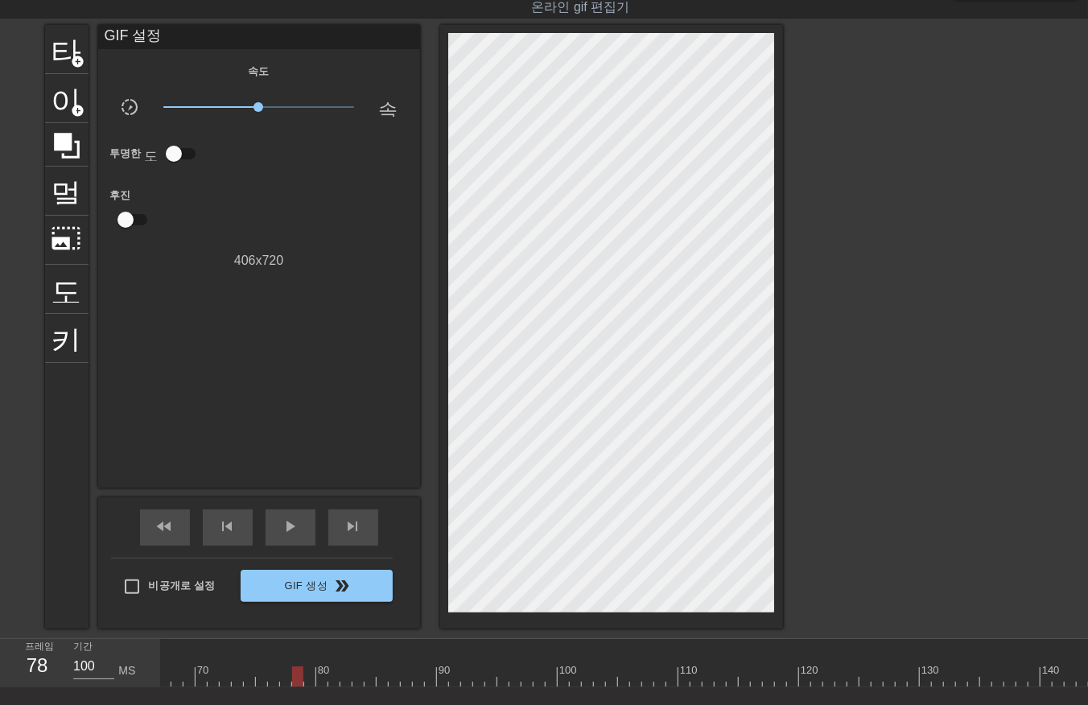
click at [295, 680] on div at bounding box center [286, 676] width 1847 height 20
click at [306, 678] on div at bounding box center [286, 676] width 1847 height 20
click at [317, 681] on div at bounding box center [286, 676] width 1847 height 20
drag, startPoint x: 330, startPoint y: 678, endPoint x: 336, endPoint y: 694, distance: 17.1
click at [330, 679] on div at bounding box center [286, 676] width 1847 height 20
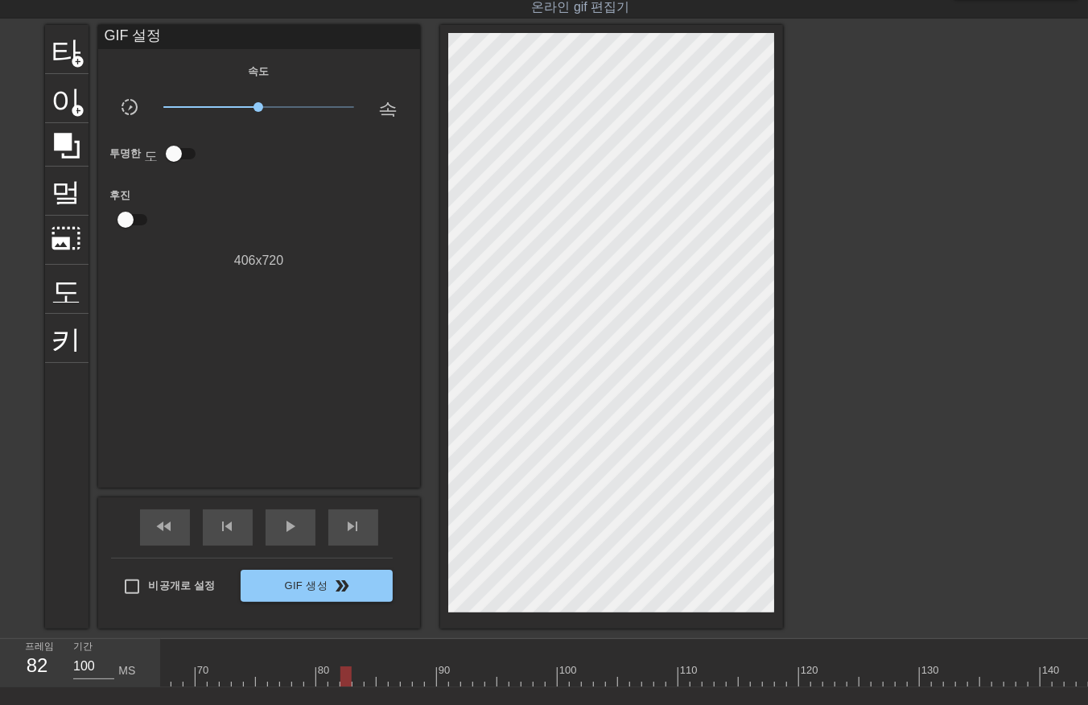
drag, startPoint x: 344, startPoint y: 676, endPoint x: 347, endPoint y: 689, distance: 13.3
click at [344, 684] on div at bounding box center [286, 676] width 1847 height 20
drag, startPoint x: 354, startPoint y: 677, endPoint x: 356, endPoint y: 687, distance: 9.8
click at [355, 685] on div at bounding box center [286, 676] width 1847 height 20
click at [367, 683] on div at bounding box center [286, 676] width 1847 height 20
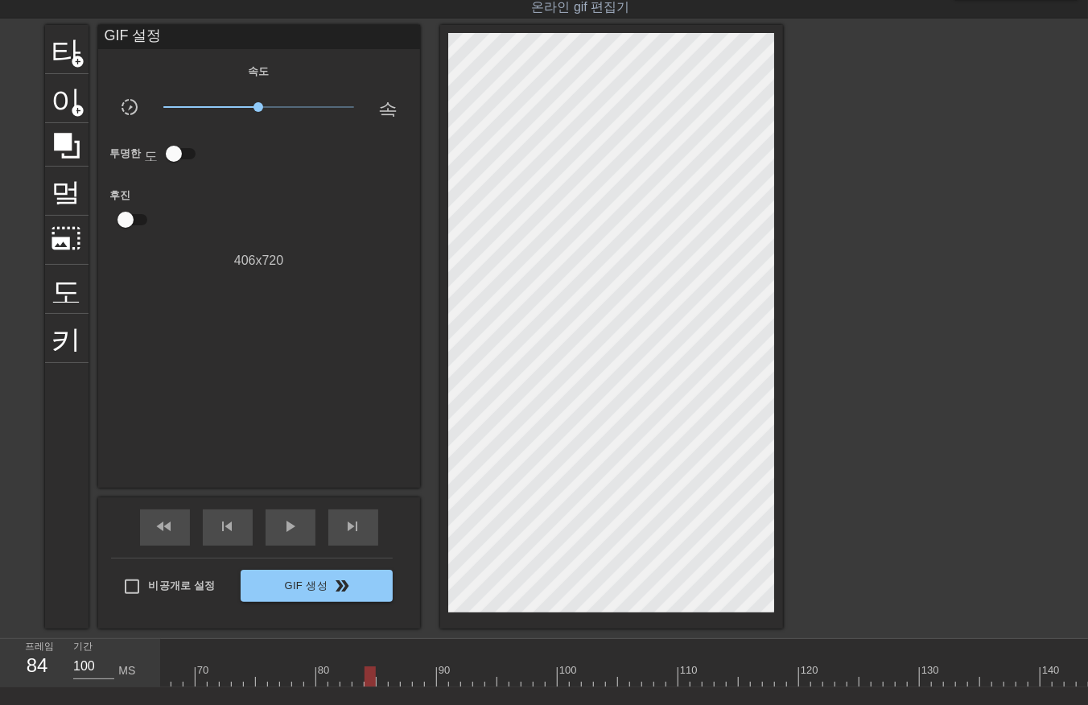
click at [380, 684] on div at bounding box center [286, 676] width 1847 height 20
drag, startPoint x: 390, startPoint y: 674, endPoint x: 392, endPoint y: 690, distance: 15.4
click at [389, 685] on div at bounding box center [286, 676] width 1847 height 20
click at [401, 681] on div at bounding box center [286, 676] width 1847 height 20
drag, startPoint x: 412, startPoint y: 677, endPoint x: 414, endPoint y: 688, distance: 11.4
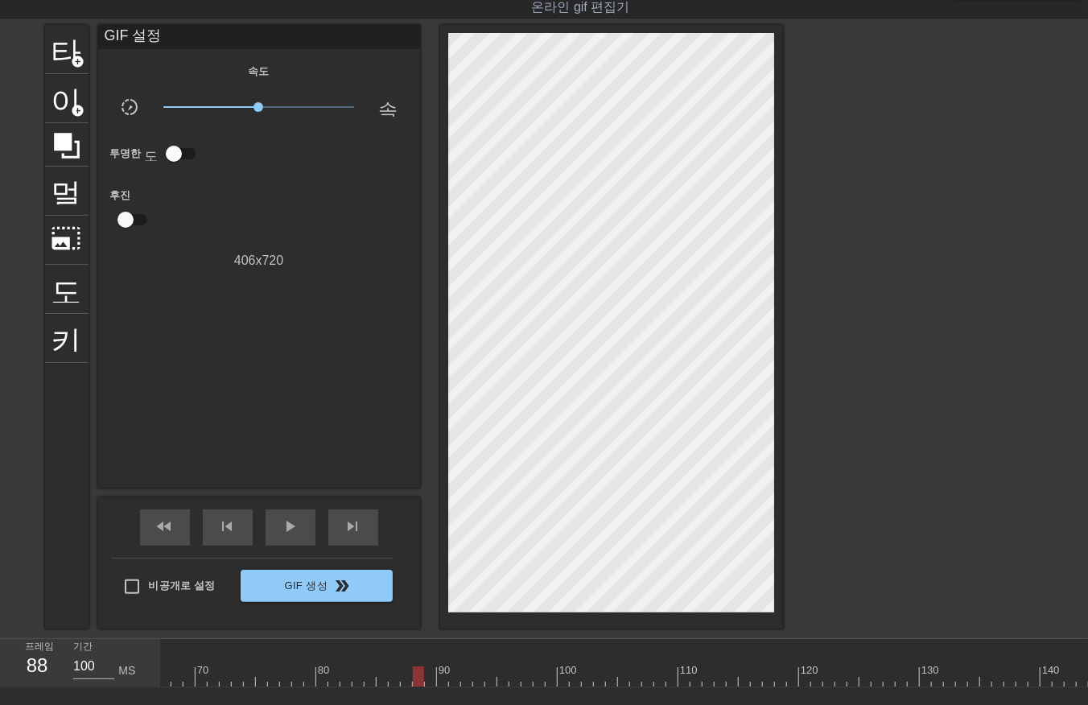
click at [410, 682] on div at bounding box center [286, 676] width 1847 height 20
click at [415, 678] on div at bounding box center [286, 676] width 1847 height 20
drag, startPoint x: 429, startPoint y: 671, endPoint x: 428, endPoint y: 682, distance: 10.5
click at [428, 679] on div at bounding box center [286, 676] width 1847 height 20
click at [443, 678] on div at bounding box center [286, 676] width 1847 height 20
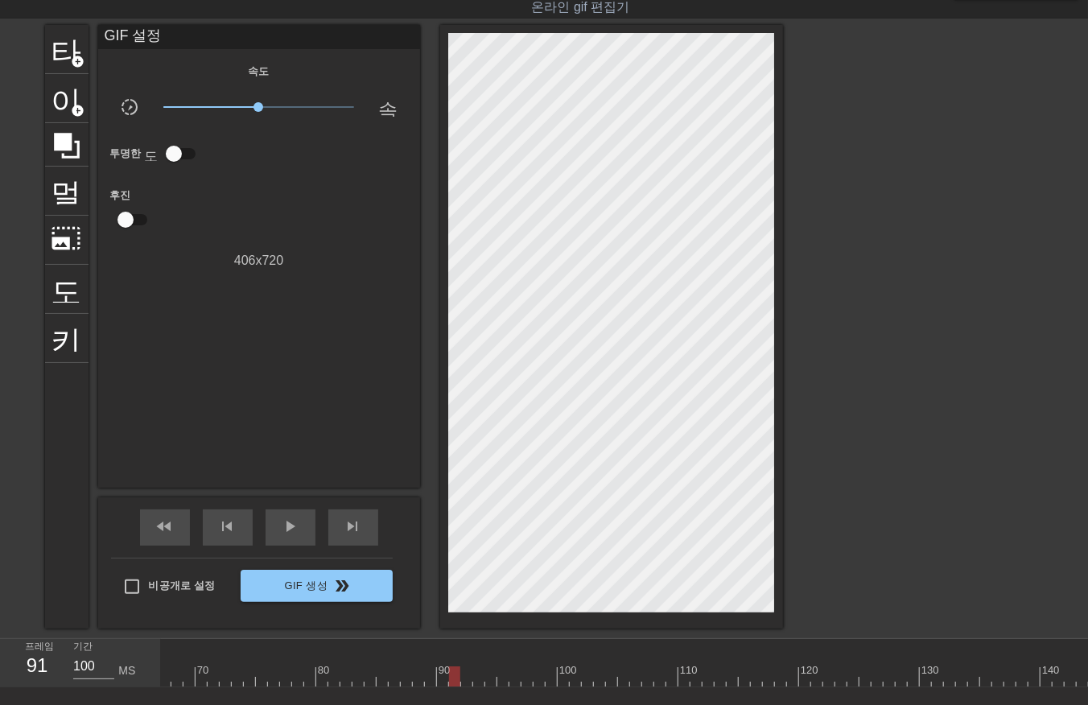
drag, startPoint x: 451, startPoint y: 674, endPoint x: 456, endPoint y: 687, distance: 14.8
click at [456, 687] on div "10 20 30 40 50 60 70 80 90 100 110 120 130 140 150" at bounding box center [624, 663] width 927 height 48
click at [467, 674] on div at bounding box center [286, 676] width 1847 height 20
drag, startPoint x: 476, startPoint y: 674, endPoint x: 485, endPoint y: 685, distance: 14.3
click at [476, 681] on div at bounding box center [286, 676] width 1847 height 20
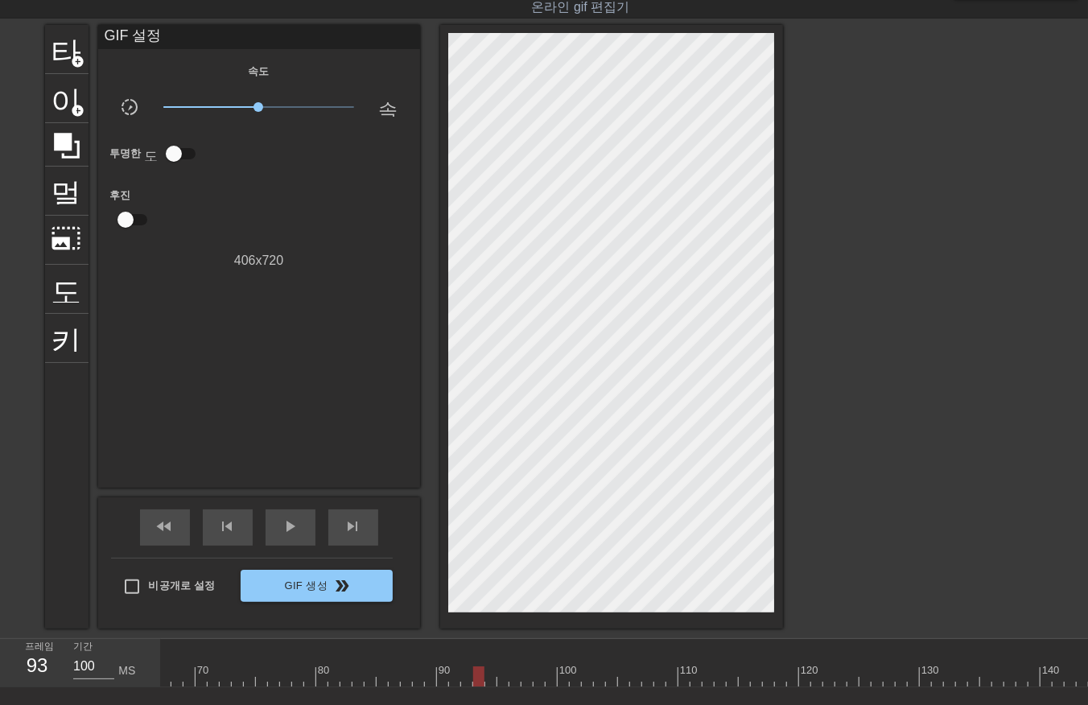
click at [488, 679] on div at bounding box center [286, 676] width 1847 height 20
drag, startPoint x: 502, startPoint y: 677, endPoint x: 509, endPoint y: 682, distance: 8.7
click at [504, 681] on div at bounding box center [286, 676] width 1847 height 20
click at [513, 679] on div at bounding box center [286, 676] width 1847 height 20
click at [527, 678] on div at bounding box center [286, 676] width 1847 height 20
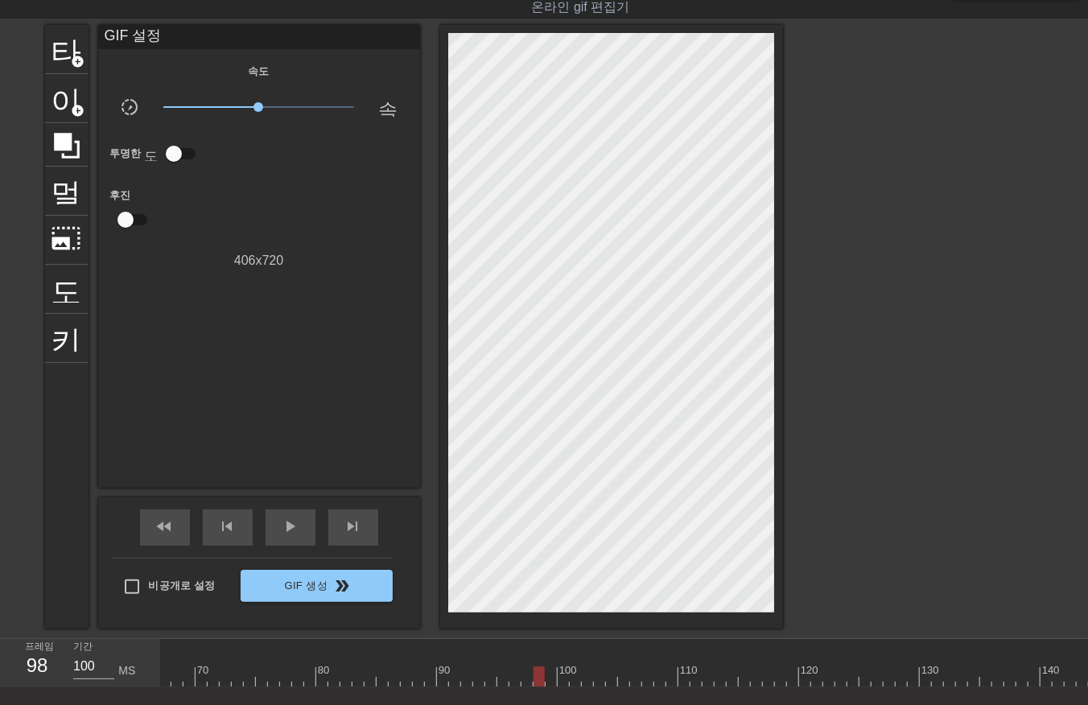
drag, startPoint x: 534, startPoint y: 674, endPoint x: 554, endPoint y: 684, distance: 21.6
click at [534, 676] on div at bounding box center [286, 676] width 1847 height 20
drag, startPoint x: 551, startPoint y: 673, endPoint x: 560, endPoint y: 681, distance: 12.0
click at [553, 678] on div at bounding box center [286, 676] width 1847 height 20
drag, startPoint x: 561, startPoint y: 676, endPoint x: 564, endPoint y: 684, distance: 8.7
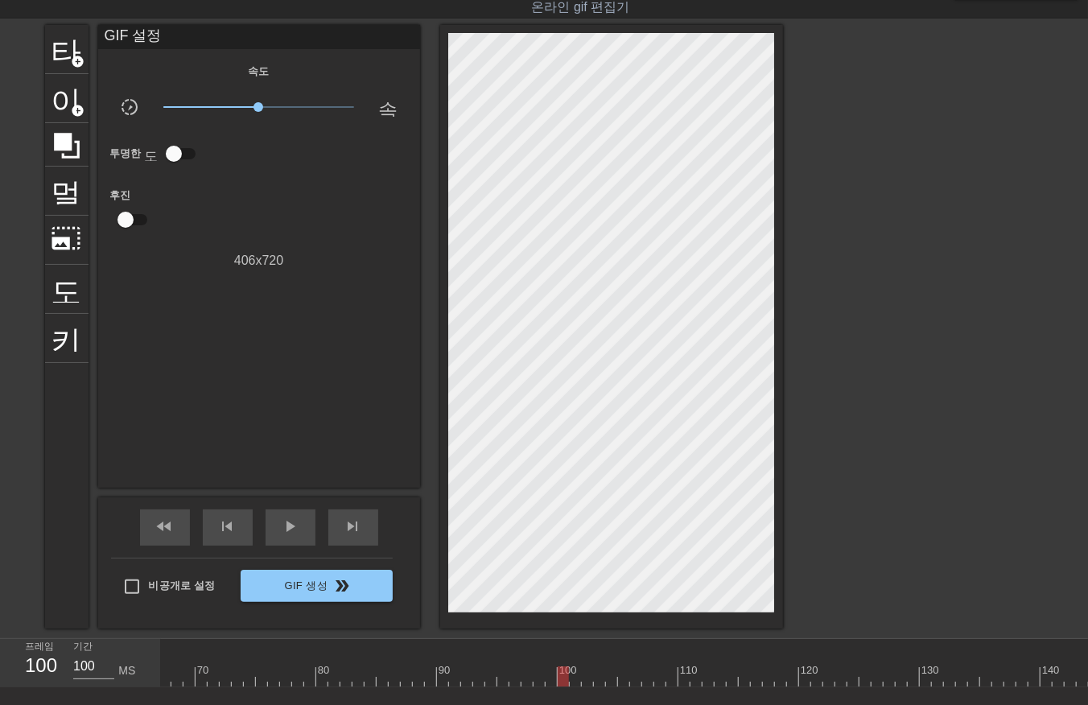
click at [563, 681] on div at bounding box center [286, 676] width 1847 height 20
click at [573, 682] on div at bounding box center [286, 676] width 1847 height 20
click at [586, 680] on div at bounding box center [286, 676] width 1847 height 20
drag, startPoint x: 596, startPoint y: 677, endPoint x: 601, endPoint y: 686, distance: 10.5
click at [596, 680] on div at bounding box center [286, 676] width 1847 height 20
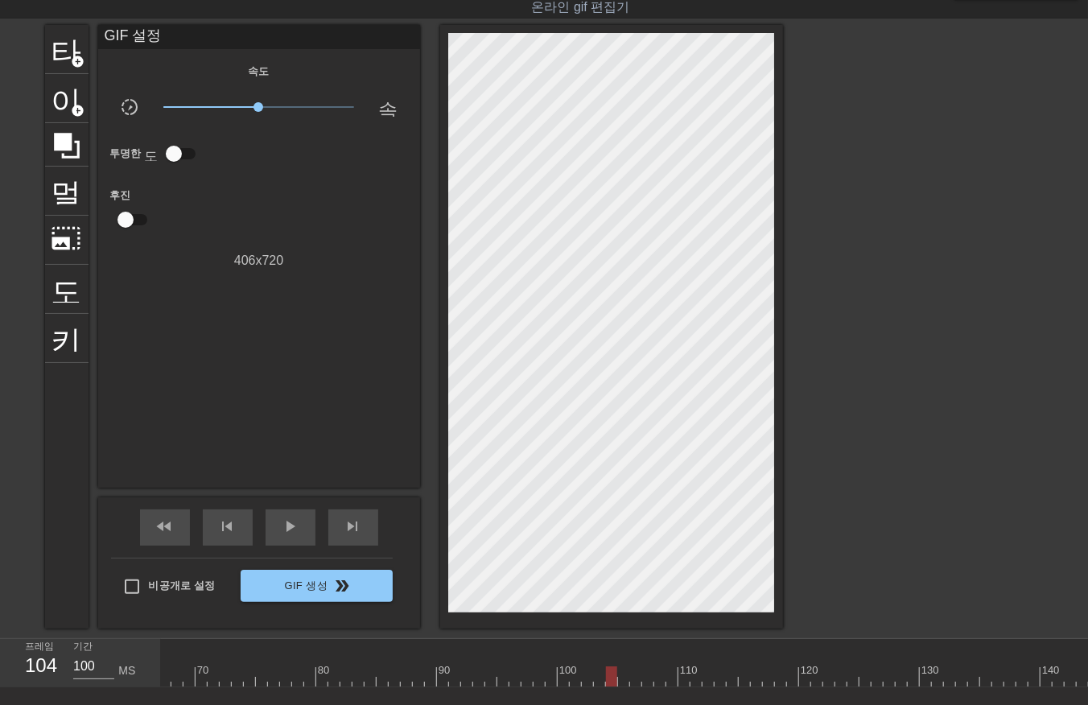
drag, startPoint x: 609, startPoint y: 677, endPoint x: 615, endPoint y: 685, distance: 9.8
click at [609, 679] on div at bounding box center [286, 676] width 1847 height 20
click at [623, 680] on div at bounding box center [286, 676] width 1847 height 20
drag, startPoint x: 631, startPoint y: 676, endPoint x: 640, endPoint y: 689, distance: 15.6
click at [631, 679] on div at bounding box center [286, 676] width 1847 height 20
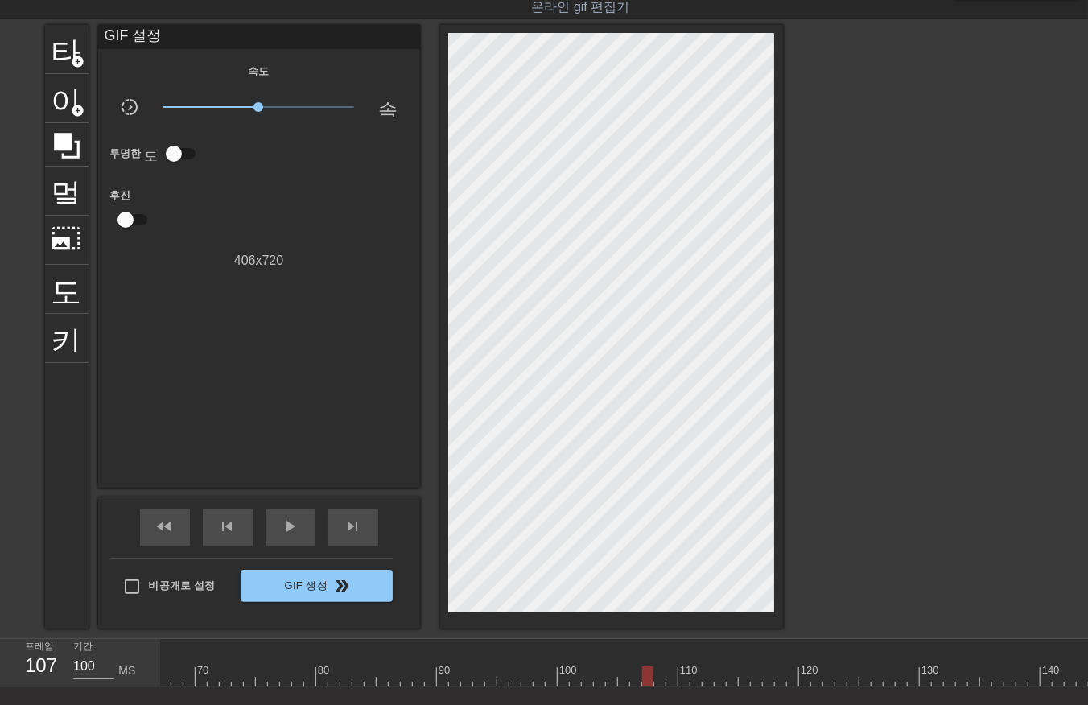
drag, startPoint x: 646, startPoint y: 676, endPoint x: 652, endPoint y: 685, distance: 10.9
click at [646, 679] on div at bounding box center [286, 676] width 1847 height 20
click at [655, 681] on div at bounding box center [286, 676] width 1847 height 20
click at [671, 683] on div at bounding box center [286, 676] width 1847 height 20
click at [684, 676] on div at bounding box center [286, 676] width 1847 height 20
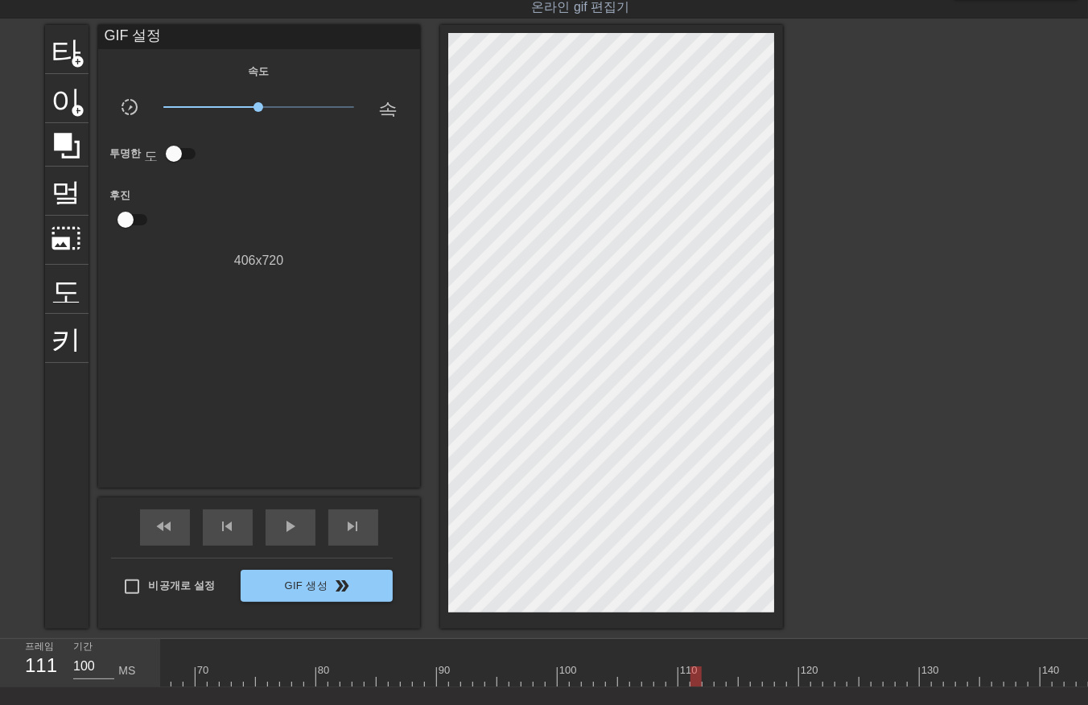
click at [691, 674] on div at bounding box center [286, 676] width 1847 height 20
drag, startPoint x: 707, startPoint y: 674, endPoint x: 717, endPoint y: 687, distance: 16.0
click at [711, 685] on div at bounding box center [286, 676] width 1847 height 20
drag, startPoint x: 714, startPoint y: 673, endPoint x: 723, endPoint y: 685, distance: 15.0
click at [716, 678] on div at bounding box center [286, 676] width 1847 height 20
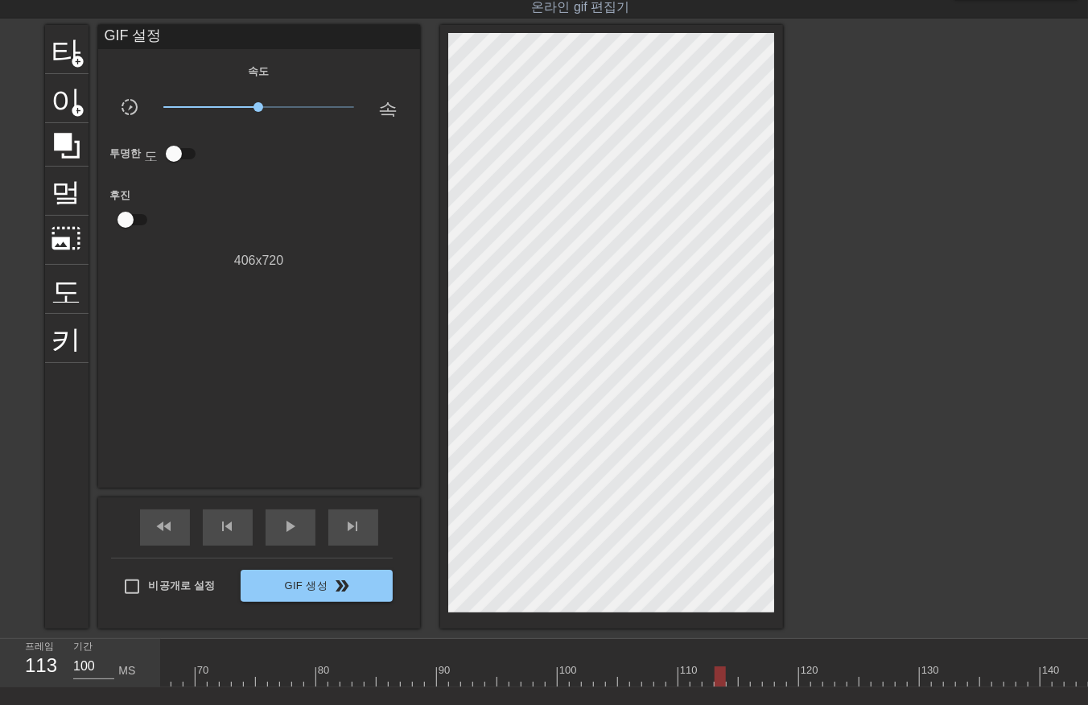
drag, startPoint x: 728, startPoint y: 673, endPoint x: 726, endPoint y: 683, distance: 9.8
click at [726, 682] on div at bounding box center [286, 676] width 1847 height 20
drag, startPoint x: 744, startPoint y: 674, endPoint x: 742, endPoint y: 683, distance: 9.0
click at [742, 682] on div at bounding box center [286, 676] width 1847 height 20
drag, startPoint x: 755, startPoint y: 674, endPoint x: 757, endPoint y: 687, distance: 13.0
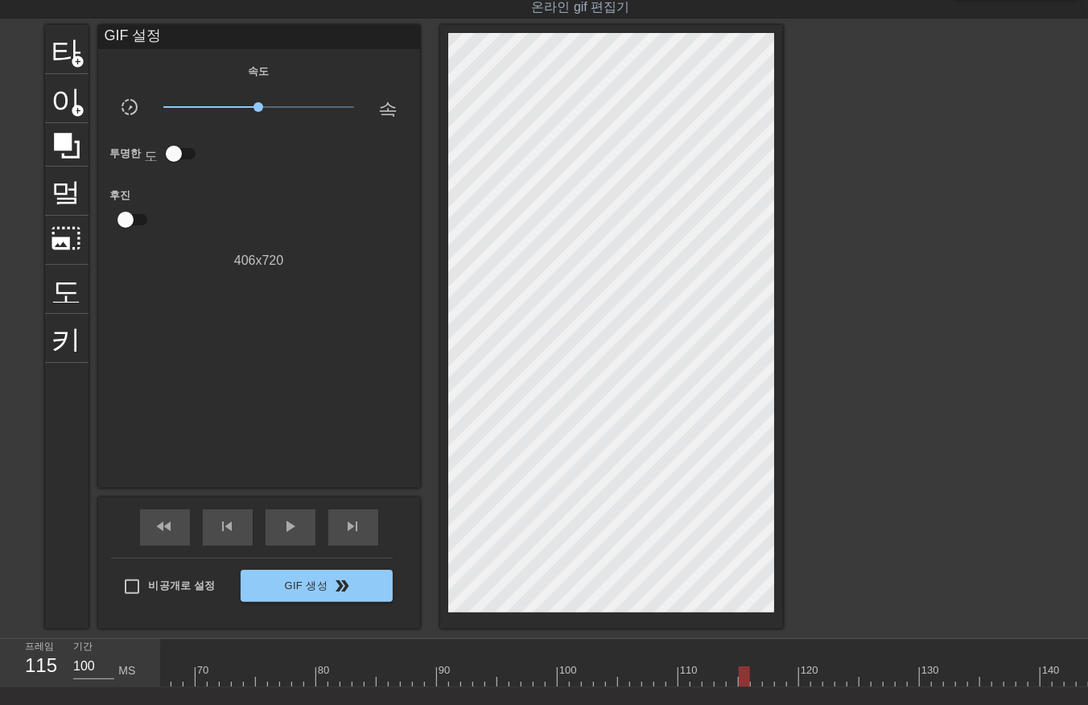
click at [757, 687] on div "10 20 30 40 50 60 70 80 90 100 110 120 130 140 150" at bounding box center [624, 663] width 927 height 48
drag, startPoint x: 767, startPoint y: 683, endPoint x: 770, endPoint y: 691, distance: 8.7
click at [767, 684] on div at bounding box center [286, 676] width 1847 height 20
drag, startPoint x: 778, startPoint y: 674, endPoint x: 777, endPoint y: 685, distance: 10.5
click at [777, 681] on div at bounding box center [286, 676] width 1847 height 20
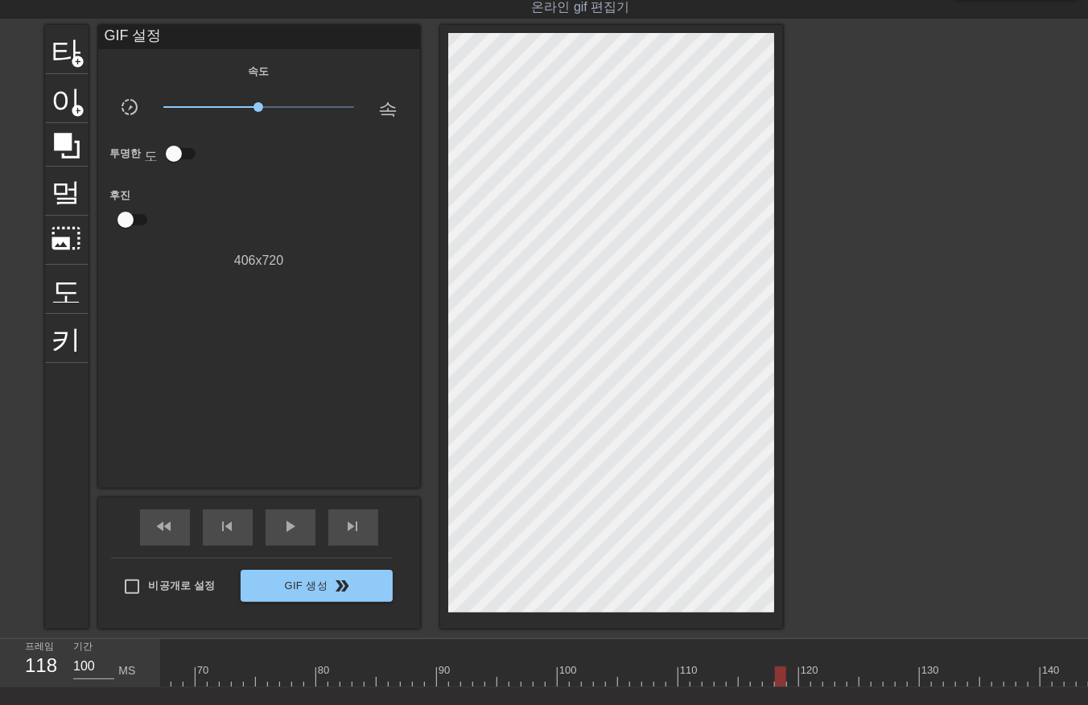
drag, startPoint x: 791, startPoint y: 672, endPoint x: 786, endPoint y: 679, distance: 9.2
click at [790, 676] on div at bounding box center [286, 676] width 1847 height 20
drag, startPoint x: 802, startPoint y: 673, endPoint x: 803, endPoint y: 685, distance: 12.2
click at [802, 680] on div at bounding box center [286, 676] width 1847 height 20
drag, startPoint x: 813, startPoint y: 679, endPoint x: 823, endPoint y: 692, distance: 16.7
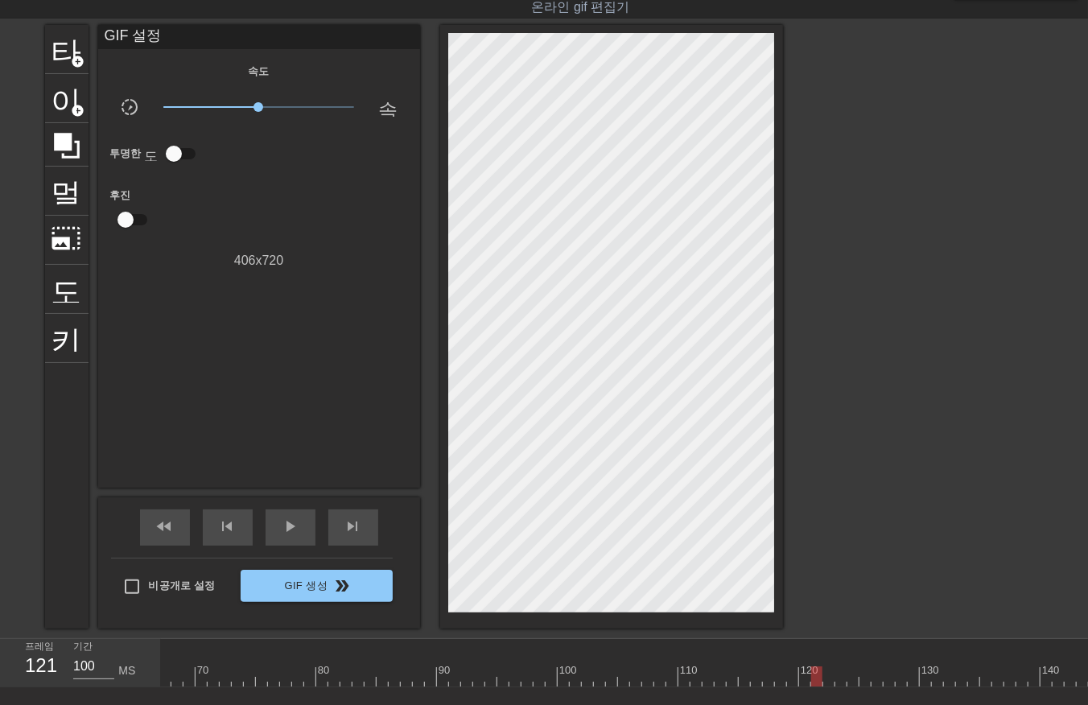
click at [813, 684] on div at bounding box center [286, 676] width 1847 height 20
drag, startPoint x: 825, startPoint y: 673, endPoint x: 830, endPoint y: 694, distance: 21.5
click at [825, 681] on div at bounding box center [286, 676] width 1847 height 20
click at [839, 679] on div at bounding box center [286, 676] width 1847 height 20
drag, startPoint x: 850, startPoint y: 676, endPoint x: 850, endPoint y: 686, distance: 9.7
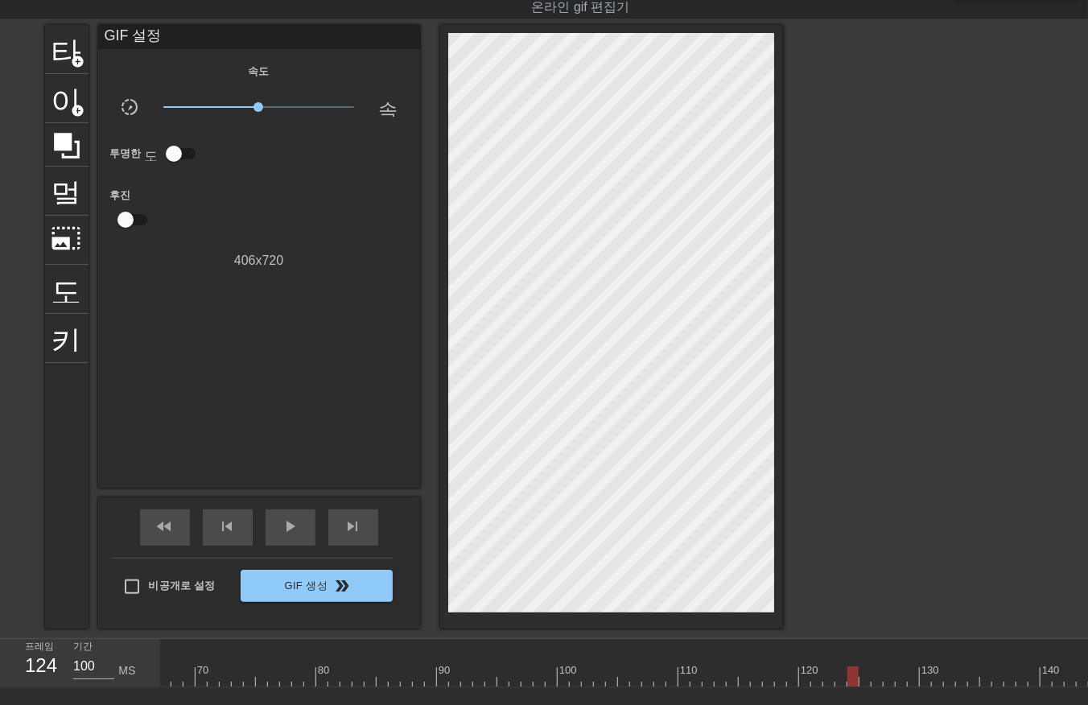
click at [850, 686] on div "10 20 30 40 50 60 70 80 90 100 110 120 130 140 150" at bounding box center [286, 663] width 1847 height 48
drag, startPoint x: 860, startPoint y: 673, endPoint x: 863, endPoint y: 686, distance: 13.3
click at [860, 681] on div at bounding box center [286, 676] width 1847 height 20
drag, startPoint x: 874, startPoint y: 678, endPoint x: 872, endPoint y: 686, distance: 8.2
click at [872, 685] on div at bounding box center [286, 676] width 1847 height 20
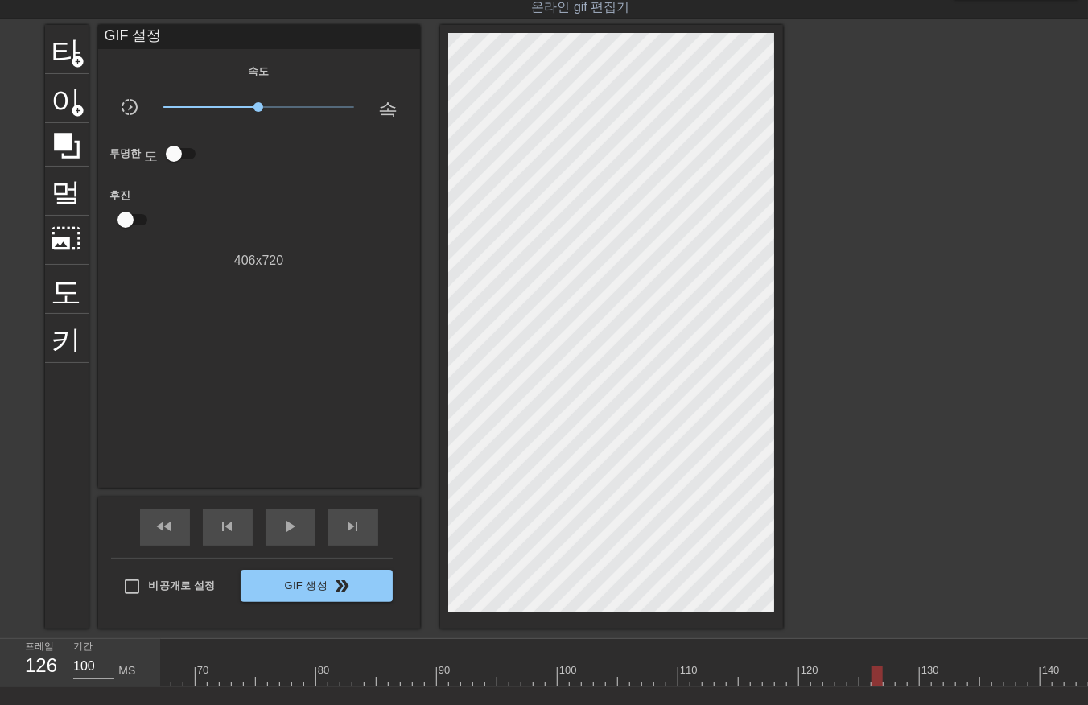
drag, startPoint x: 886, startPoint y: 674, endPoint x: 887, endPoint y: 686, distance: 11.3
click at [886, 685] on div at bounding box center [286, 676] width 1847 height 20
click at [897, 679] on div at bounding box center [286, 676] width 1847 height 20
drag, startPoint x: 912, startPoint y: 673, endPoint x: 916, endPoint y: 683, distance: 10.5
click at [912, 679] on div at bounding box center [286, 676] width 1847 height 20
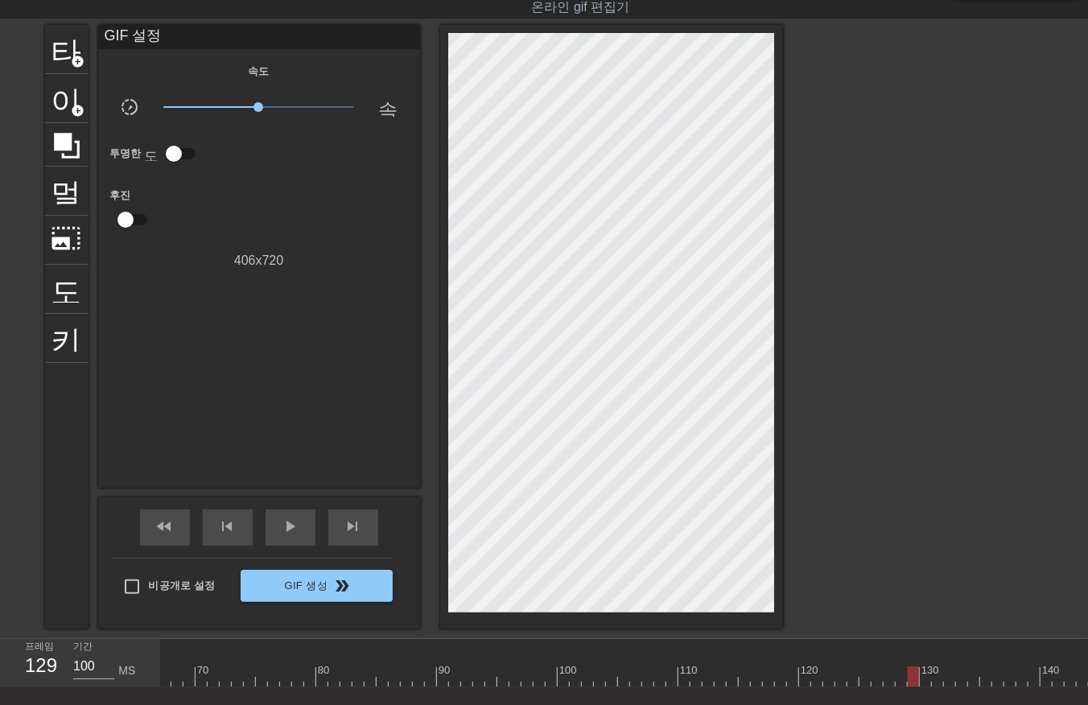
click at [921, 679] on div at bounding box center [286, 676] width 1847 height 20
click at [932, 679] on div at bounding box center [286, 676] width 1847 height 20
drag, startPoint x: 948, startPoint y: 673, endPoint x: 948, endPoint y: 685, distance: 12.1
click at [948, 677] on div at bounding box center [286, 676] width 1847 height 20
drag, startPoint x: 959, startPoint y: 671, endPoint x: 963, endPoint y: 682, distance: 11.5
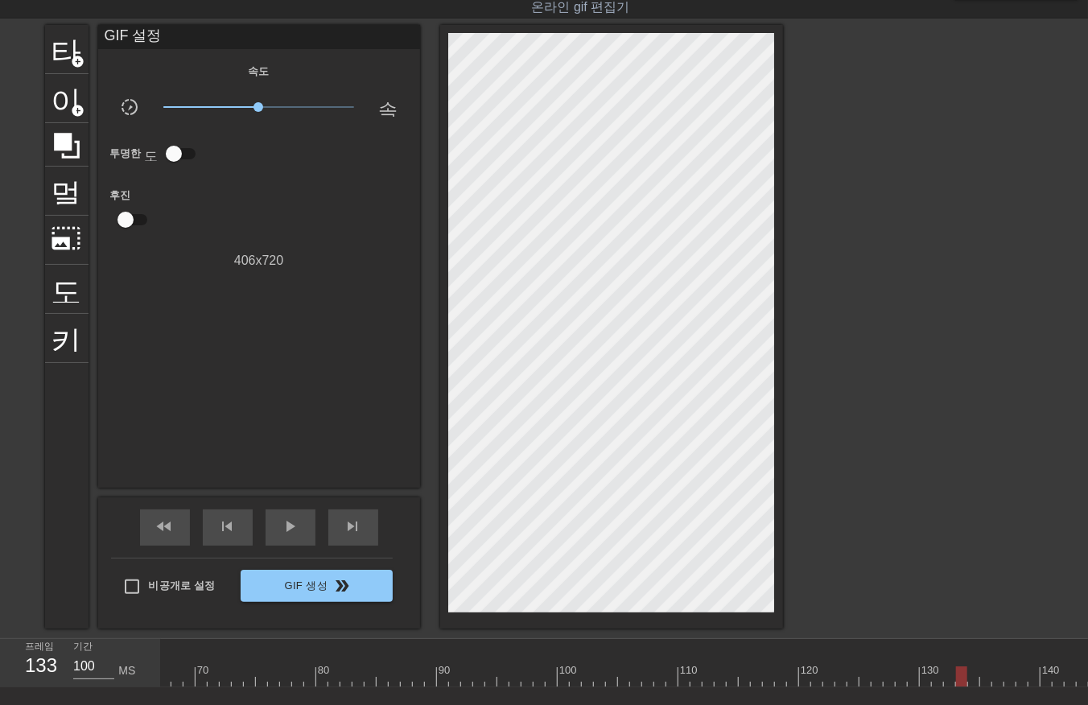
click at [960, 677] on div at bounding box center [286, 676] width 1847 height 20
drag, startPoint x: 971, startPoint y: 674, endPoint x: 971, endPoint y: 684, distance: 9.7
click at [971, 682] on div at bounding box center [286, 676] width 1847 height 20
click at [982, 678] on div at bounding box center [286, 676] width 1847 height 20
drag
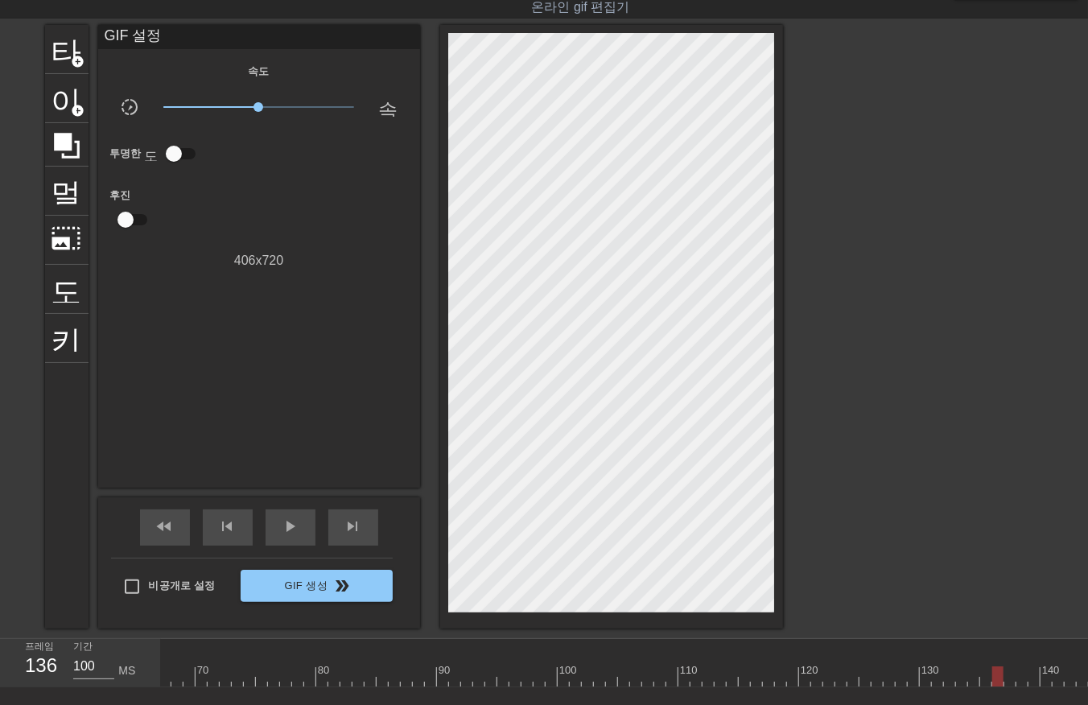
click at [993, 680] on div at bounding box center [286, 676] width 1847 height 20
click at [1009, 682] on div at bounding box center [286, 676] width 1847 height 20
click at [1021, 684] on div at bounding box center [286, 676] width 1847 height 20
click at [1033, 681] on div at bounding box center [286, 676] width 1847 height 20
click at [1043, 680] on div at bounding box center [286, 676] width 1847 height 20
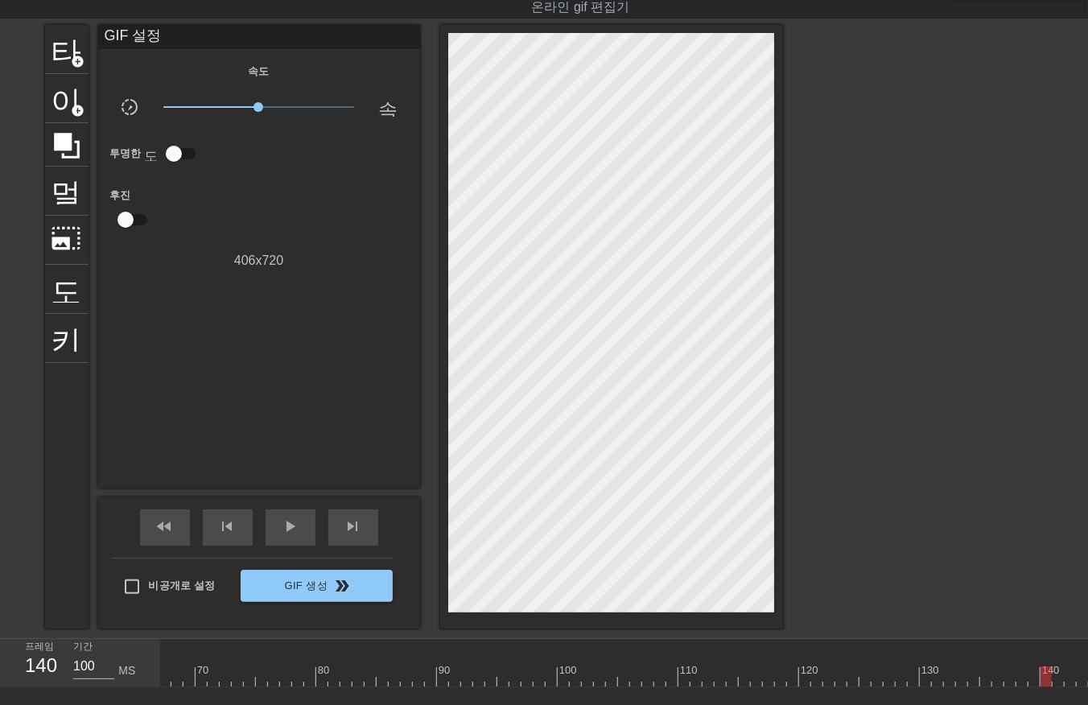
click at [1053, 684] on div at bounding box center [286, 676] width 1847 height 20
click at [1066, 687] on div "10 20 30 40 50 60 70 80 90 100 110 120 130 140 150" at bounding box center [624, 663] width 927 height 48
click at [1080, 679] on div at bounding box center [286, 676] width 1847 height 20
click at [969, 679] on div at bounding box center [161, 676] width 1847 height 20
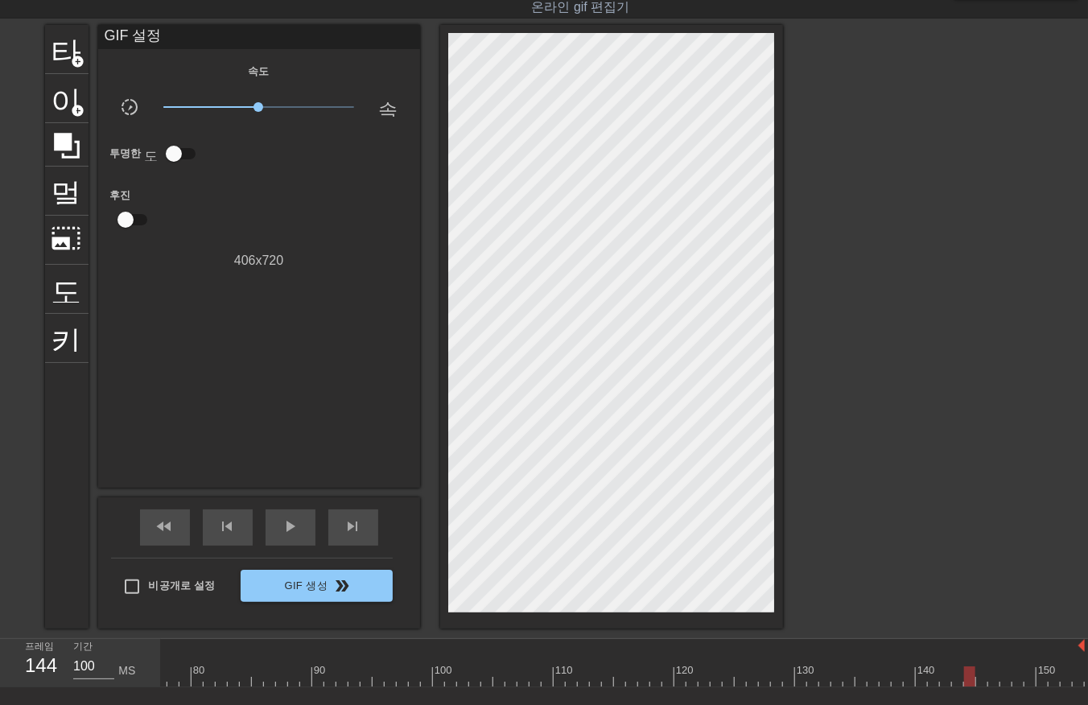
click at [980, 684] on div at bounding box center [161, 676] width 1847 height 20
click at [992, 679] on div at bounding box center [161, 676] width 1847 height 20
click at [1004, 679] on div at bounding box center [161, 676] width 1847 height 20
click at [1013, 681] on div at bounding box center [161, 676] width 1847 height 20
click at [1028, 678] on div at bounding box center [161, 676] width 1847 height 20
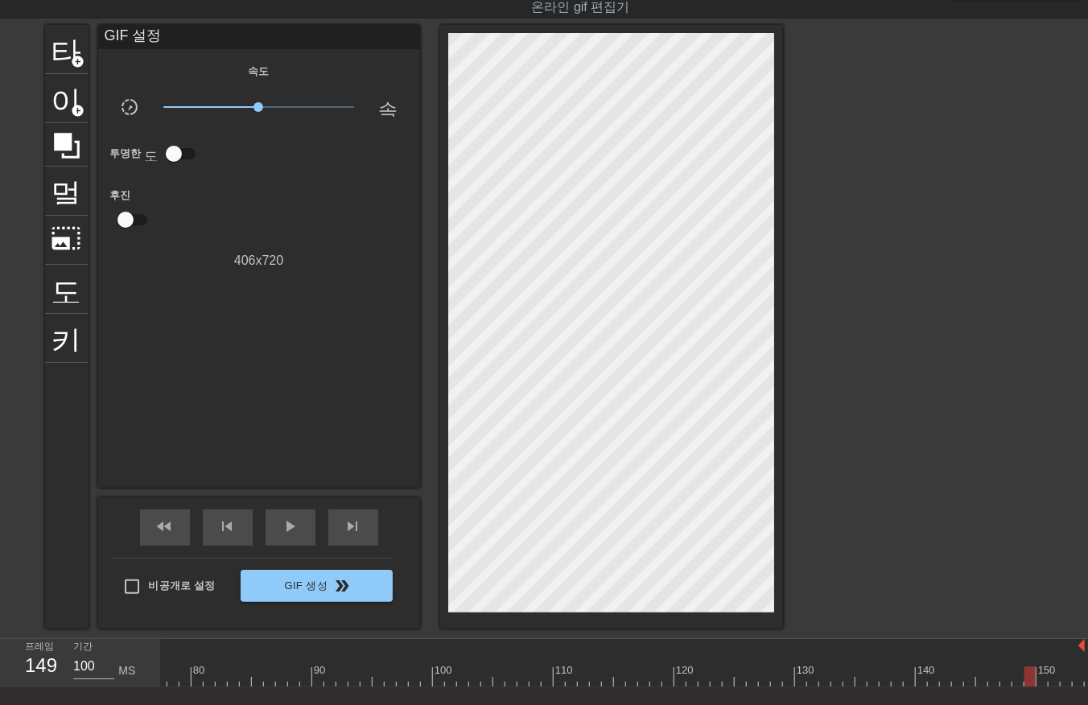
click at [1040, 678] on div at bounding box center [161, 676] width 1847 height 20
click at [1049, 681] on div at bounding box center [161, 676] width 1847 height 20
click at [1065, 679] on div at bounding box center [161, 676] width 1847 height 20
click at [1075, 676] on div at bounding box center [161, 676] width 1847 height 20
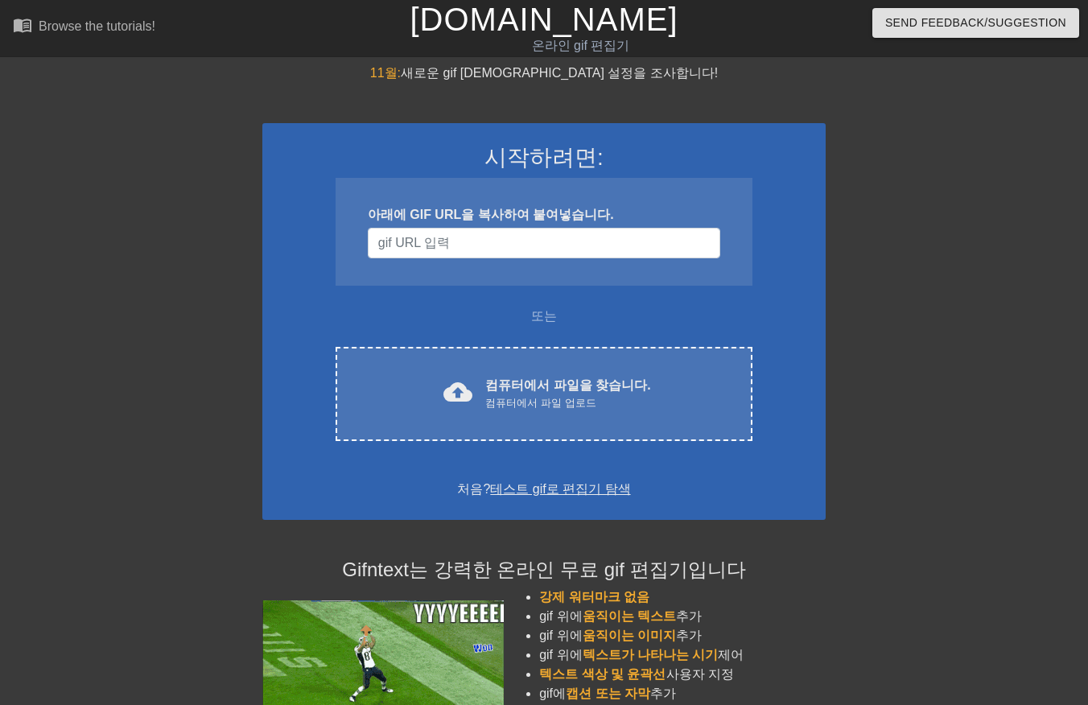
scroll to position [39, 0]
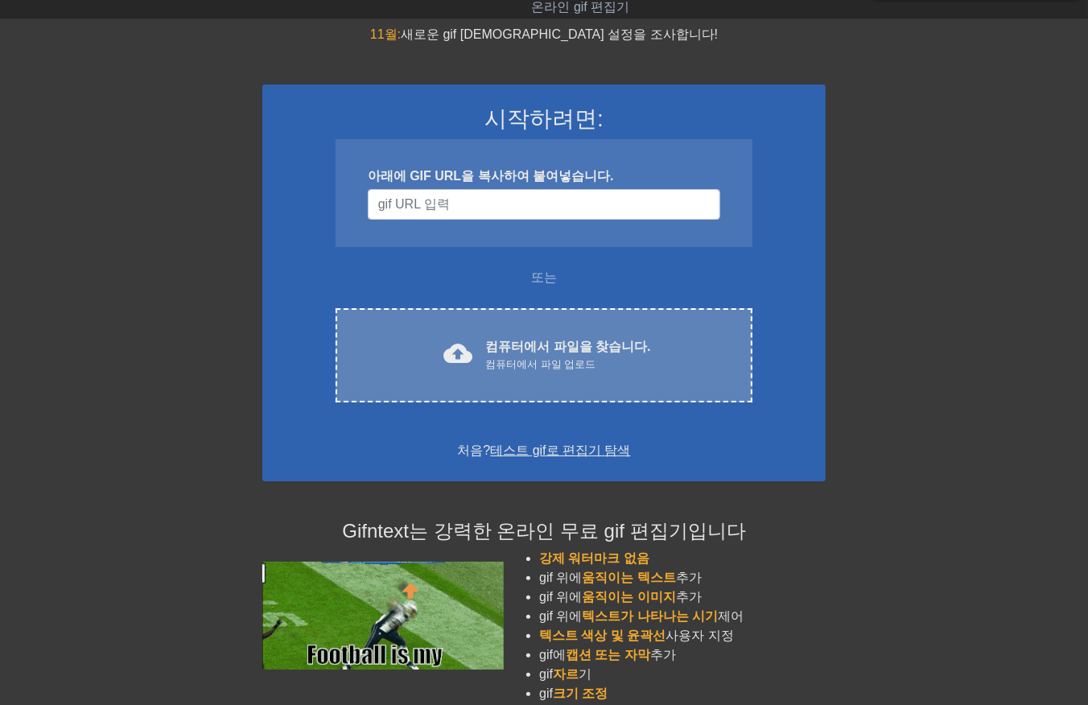
click at [650, 337] on div "cloud_upload 컴퓨터에서 파일을 찾습니다. 컴퓨터에서 파일 업로드" at bounding box center [543, 355] width 349 height 36
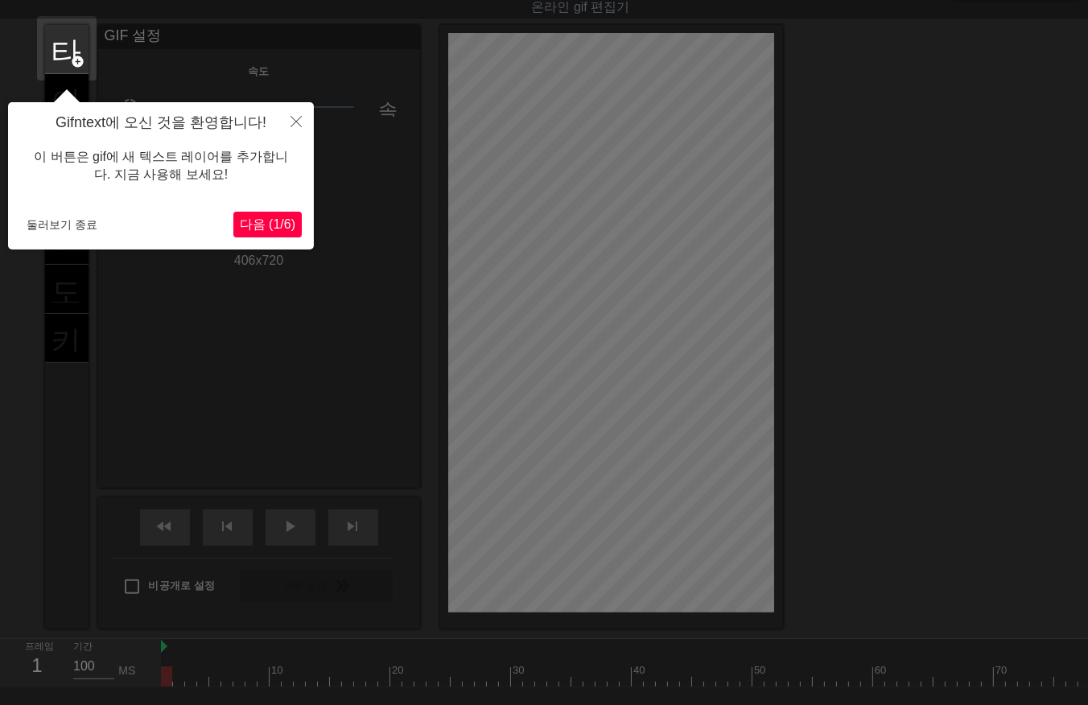
click at [16, 222] on div "Gifntext에 오신 것을 환영합니다! 이 버튼은 gif에 새 텍스트 레이어를 추가합니다. 지금 사용해 보세요! 둘러보기 종료 다음 (1/6)" at bounding box center [161, 175] width 306 height 147
click at [39, 218] on button "둘러보기 종료" at bounding box center [62, 224] width 84 height 24
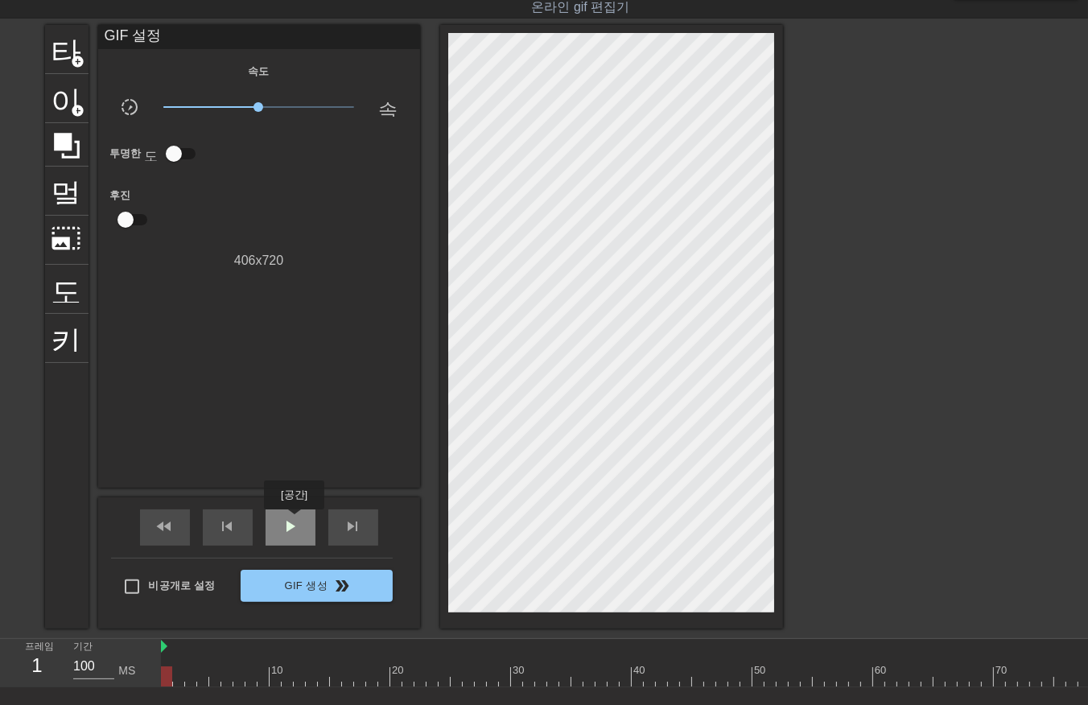
drag, startPoint x: 294, startPoint y: 520, endPoint x: 254, endPoint y: 561, distance: 56.9
click at [293, 523] on span "play_arrow" at bounding box center [290, 526] width 19 height 19
click at [285, 528] on span "일시 중지" at bounding box center [290, 526] width 19 height 19
drag, startPoint x: 551, startPoint y: 683, endPoint x: 658, endPoint y: 686, distance: 106.3
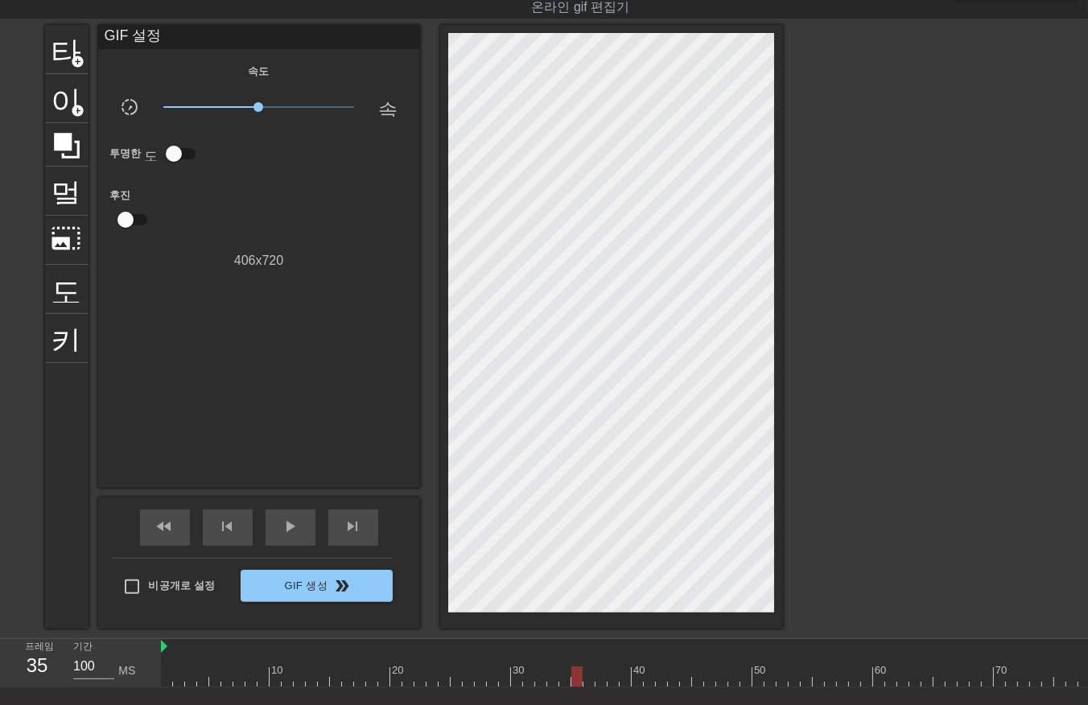
scroll to position [0, 811]
drag, startPoint x: 851, startPoint y: 682, endPoint x: 960, endPoint y: 684, distance: 109.5
click at [892, 687] on div "10 20 30 40 50 60 70 80 90 100 110 120 130 140 150 160" at bounding box center [624, 663] width 927 height 48
click at [986, 679] on div at bounding box center [865, 676] width 3030 height 20
click at [1007, 672] on div at bounding box center [865, 676] width 3030 height 20
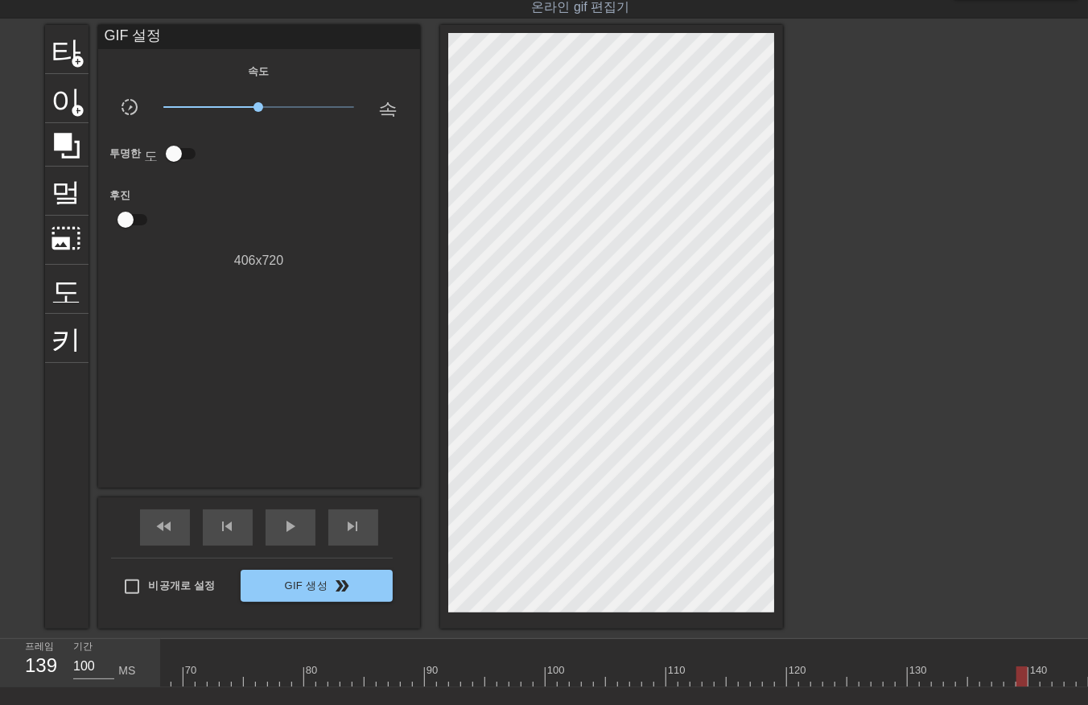
click at [1028, 670] on div at bounding box center [865, 676] width 3030 height 20
drag, startPoint x: 992, startPoint y: 678, endPoint x: 757, endPoint y: 656, distance: 236.0
click at [750, 658] on div "10 20 30 40 50 60 70 80 90 100 110 120 130 140 150 160" at bounding box center [865, 662] width 3030 height 47
